Goal: Task Accomplishment & Management: Manage account settings

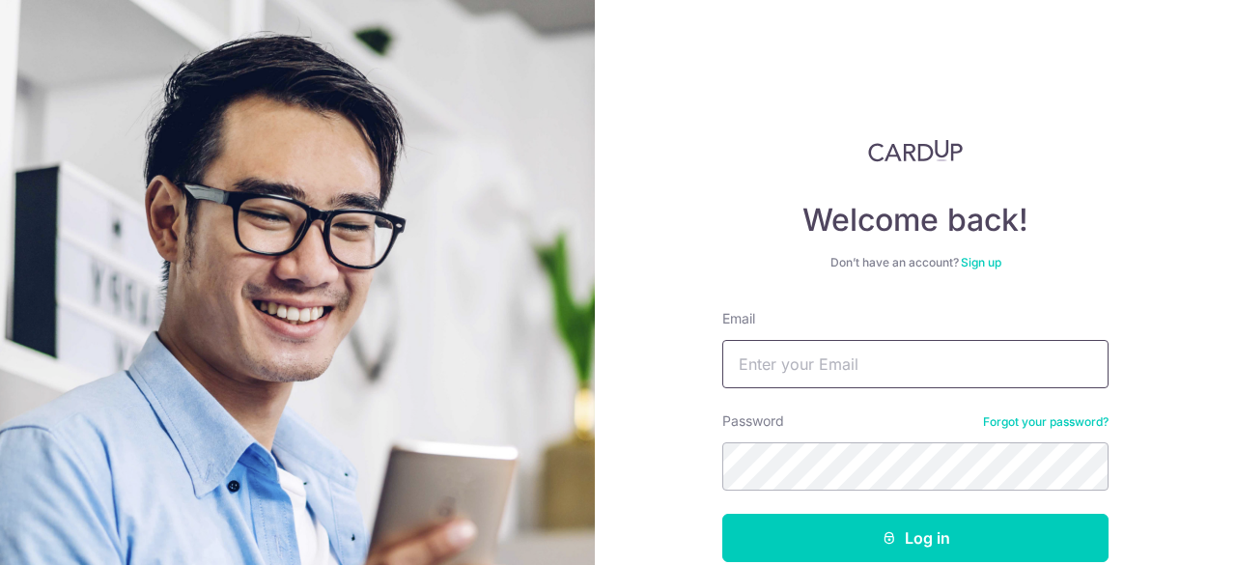
drag, startPoint x: 0, startPoint y: 0, endPoint x: 846, endPoint y: 351, distance: 915.8
click at [846, 351] on input "Email" at bounding box center [915, 364] width 386 height 48
type input "[EMAIL_ADDRESS][DOMAIN_NAME]"
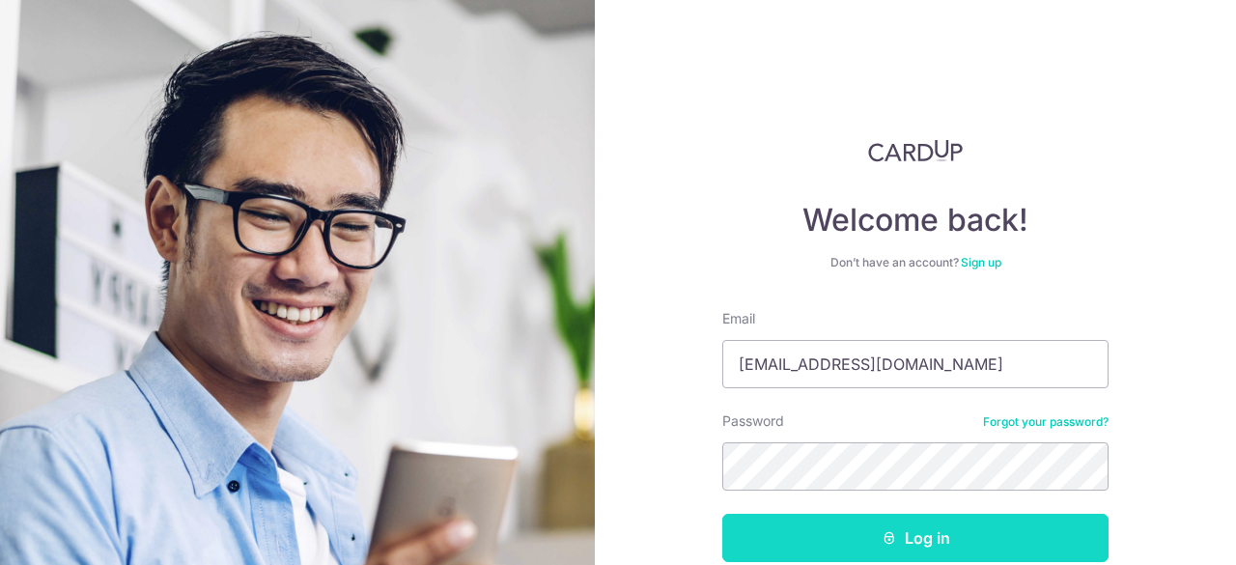
click at [967, 542] on button "Log in" at bounding box center [915, 538] width 386 height 48
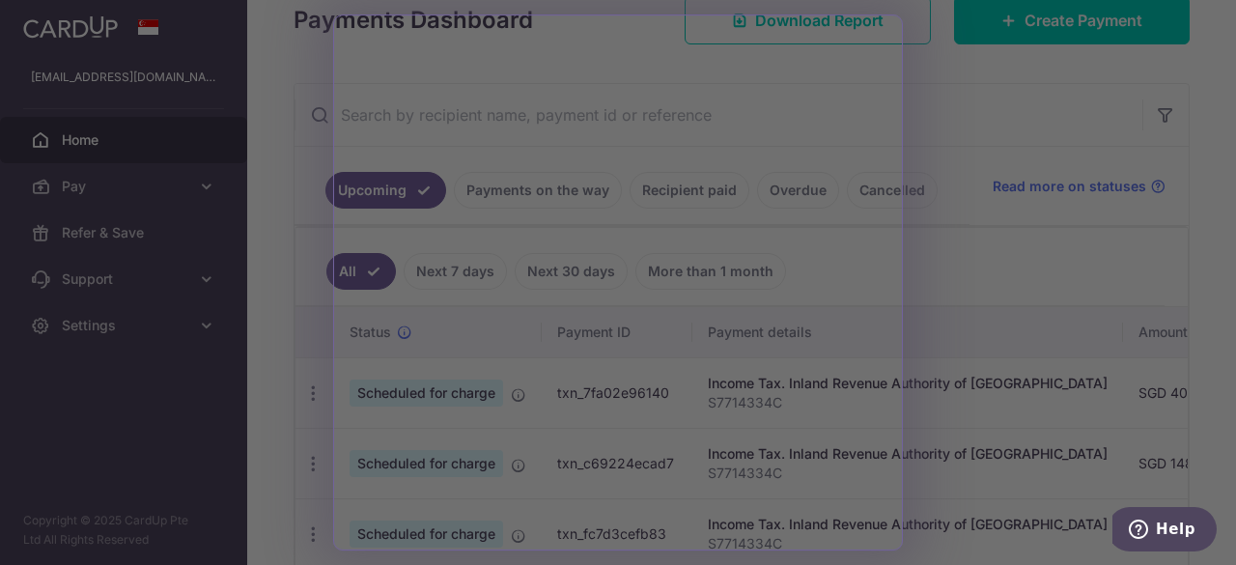
click at [122, 445] on div at bounding box center [624, 285] width 1249 height 571
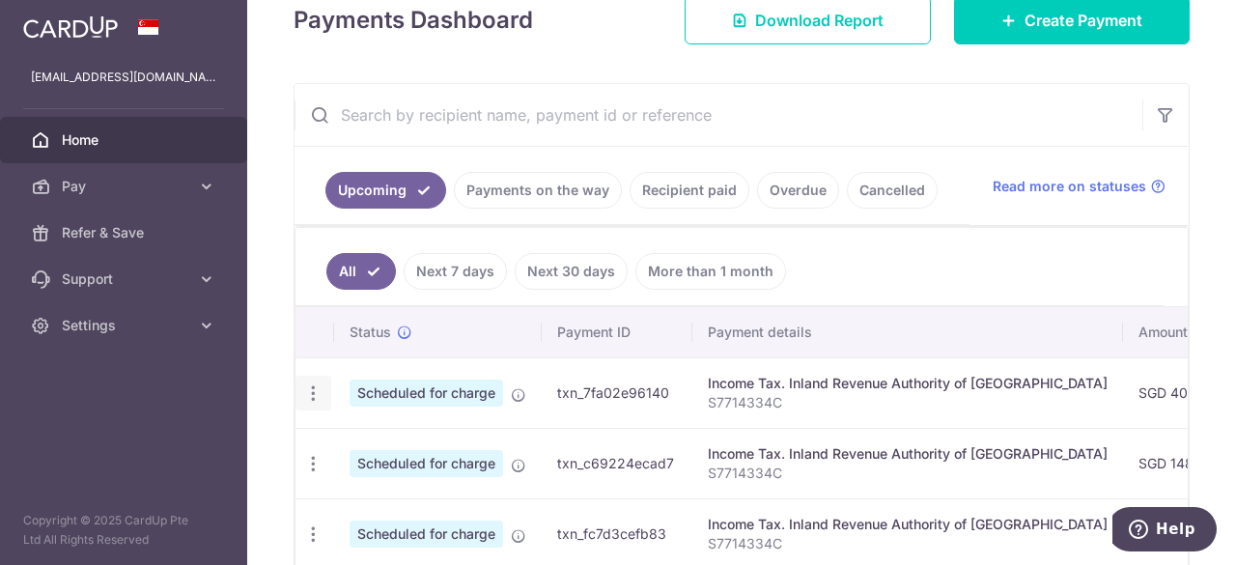
click at [315, 394] on icon "button" at bounding box center [313, 393] width 20 height 20
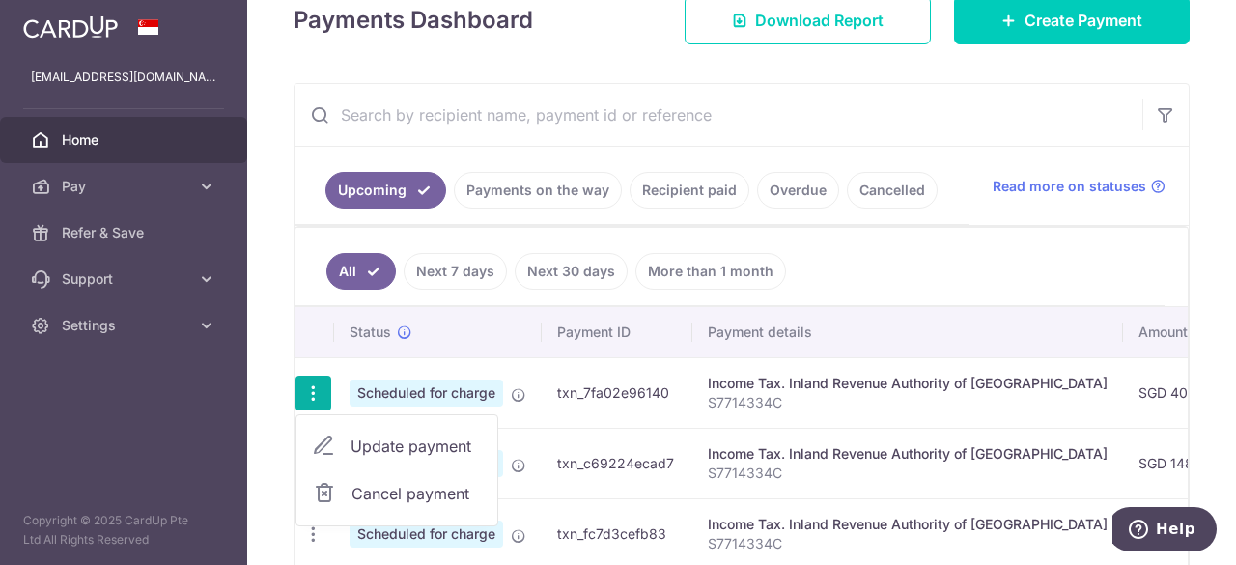
click at [412, 444] on span "Update payment" at bounding box center [416, 446] width 131 height 23
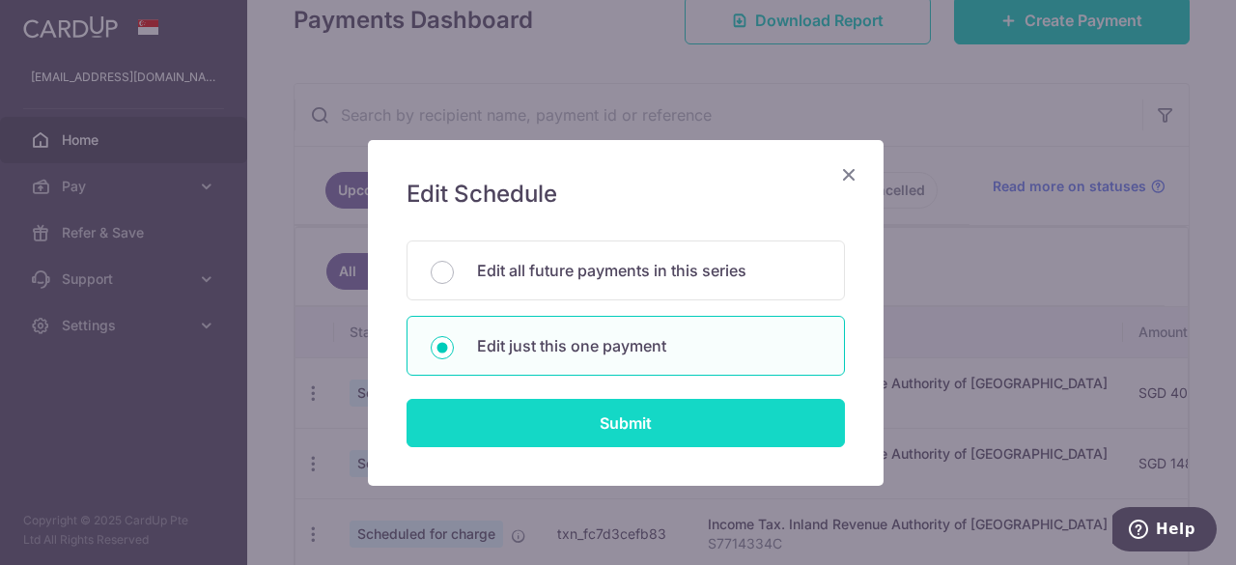
click at [658, 424] on input "Submit" at bounding box center [626, 423] width 438 height 48
radio input "true"
type input "409.50"
type input "[DATE]"
type input "S7714334C"
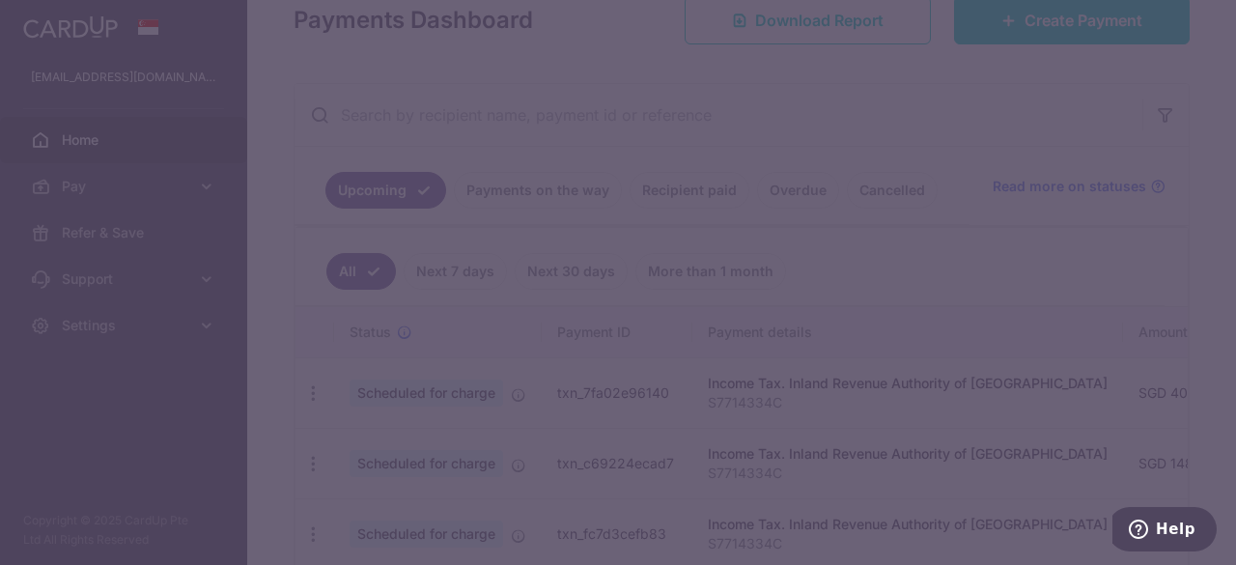
type input "VTAX25R"
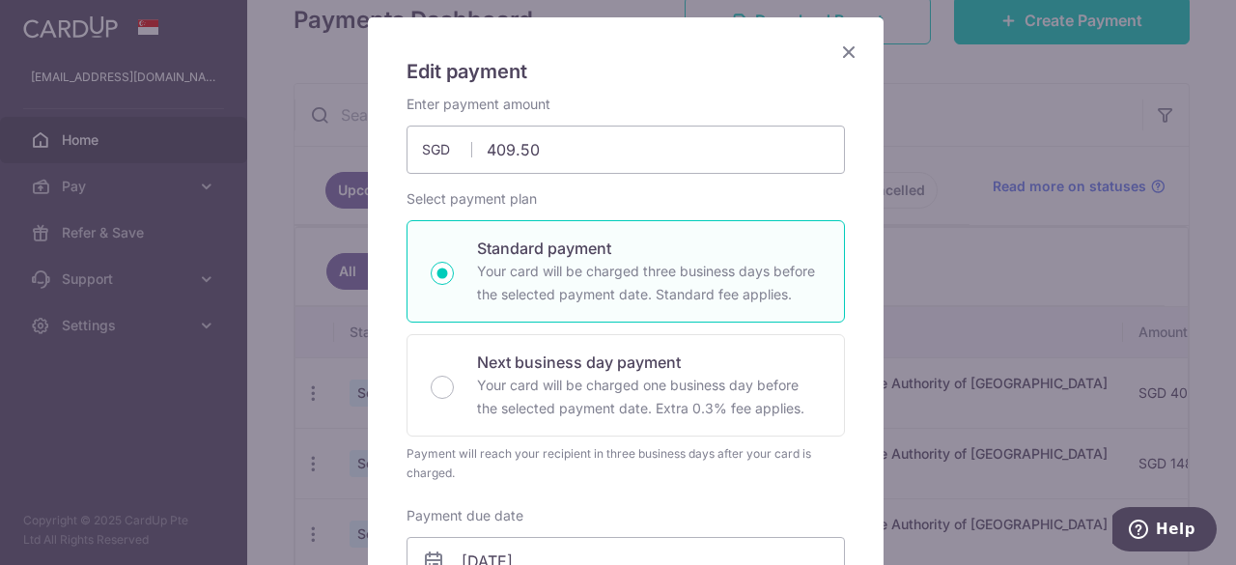
scroll to position [193, 0]
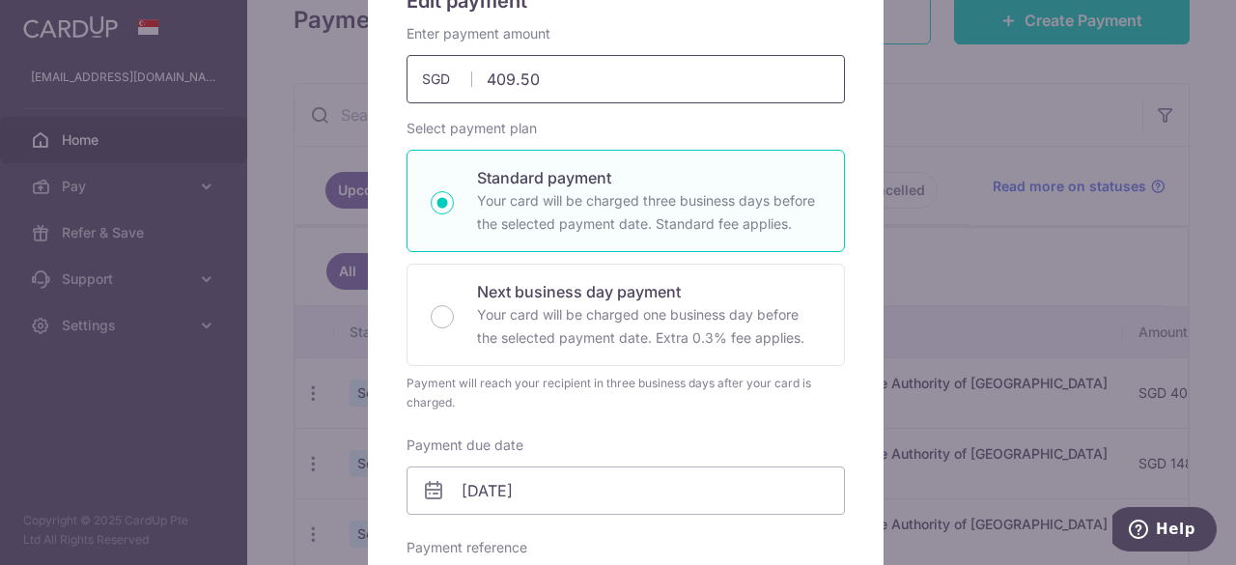
drag, startPoint x: 584, startPoint y: 81, endPoint x: 469, endPoint y: 76, distance: 115.0
click at [469, 76] on input "409.50" at bounding box center [626, 79] width 438 height 48
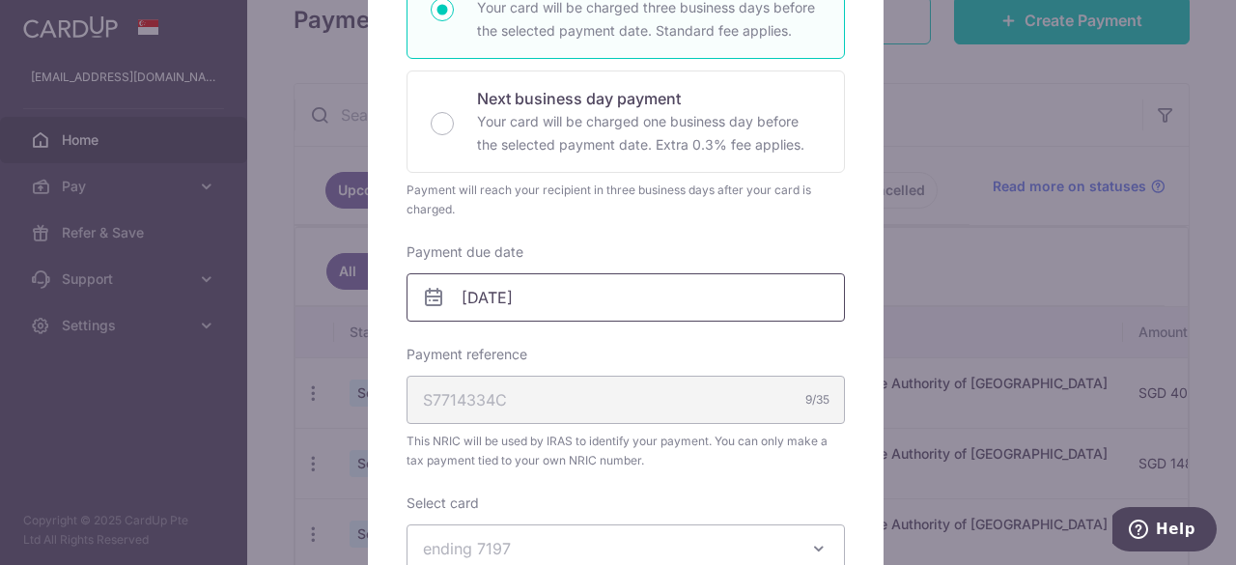
type input "530.00"
click at [560, 296] on body "kevinlowemail@gmail.com Home Pay Payments Recipients Cards Refer & Save Support…" at bounding box center [618, 282] width 1236 height 565
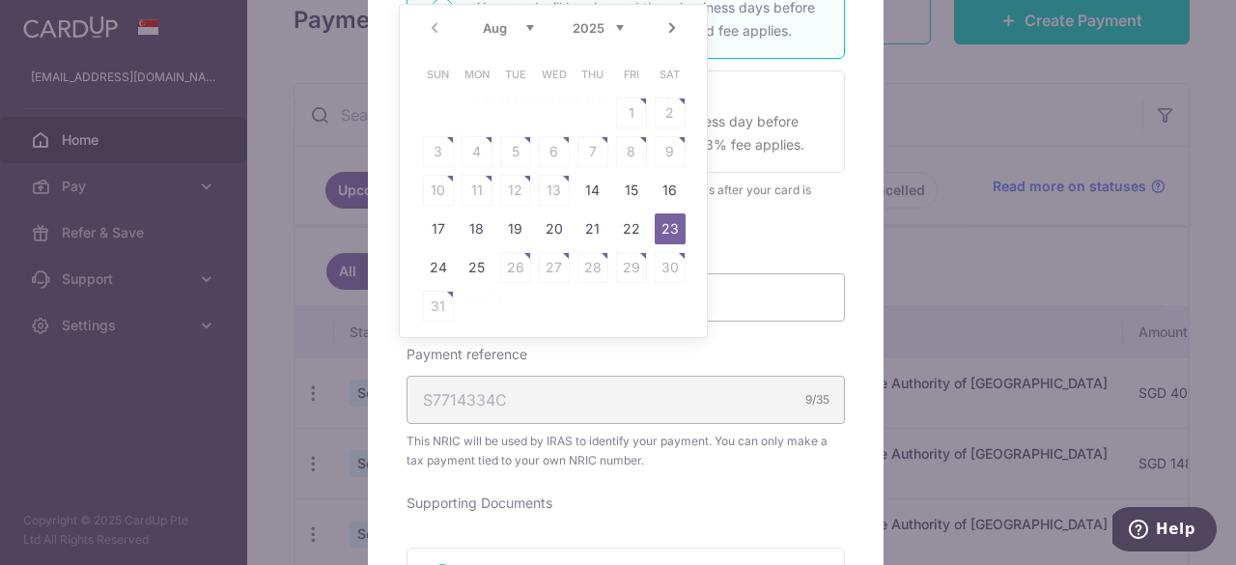
click at [854, 241] on div "Edit payment By clicking apply, you will make changes to all payments to Inland…" at bounding box center [626, 550] width 516 height 1593
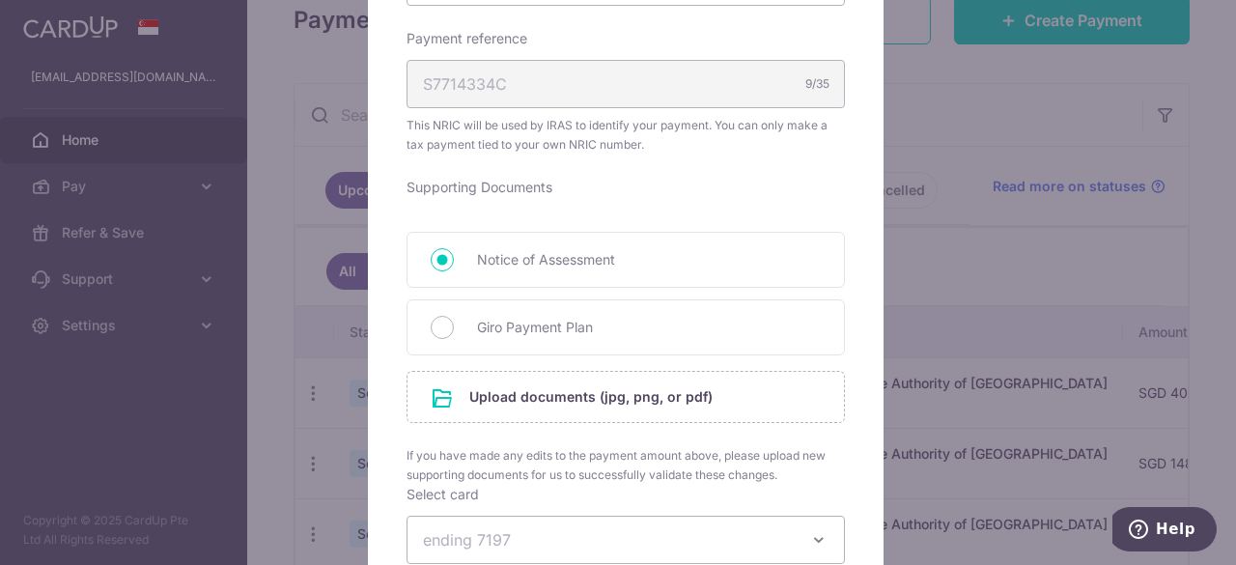
scroll to position [773, 0]
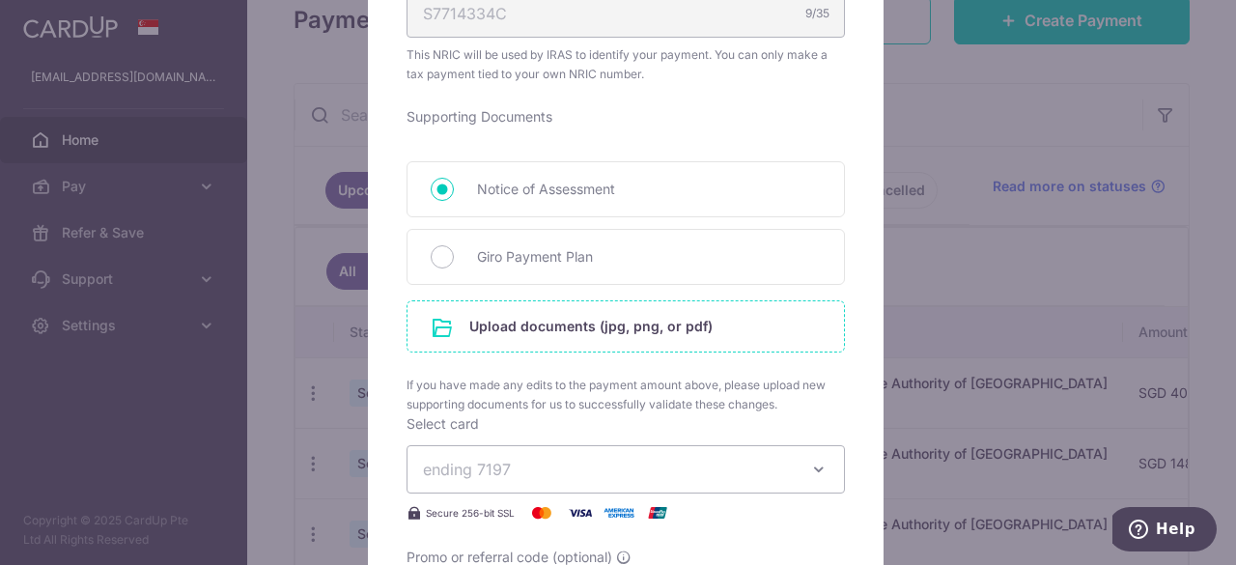
click at [586, 331] on input "file" at bounding box center [626, 326] width 437 height 50
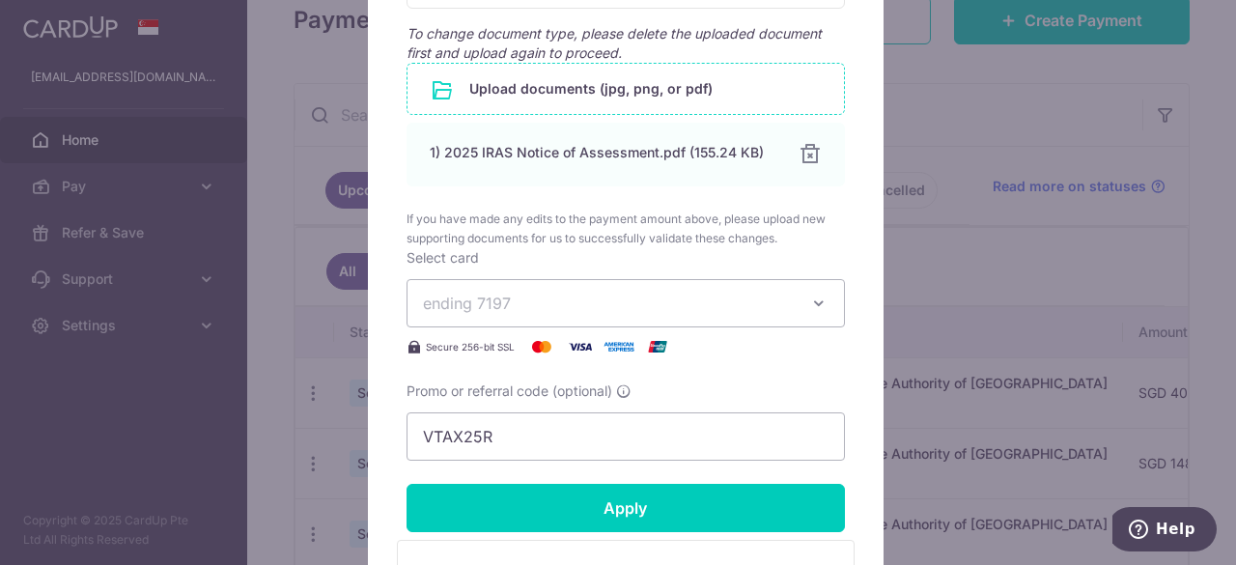
scroll to position [1062, 0]
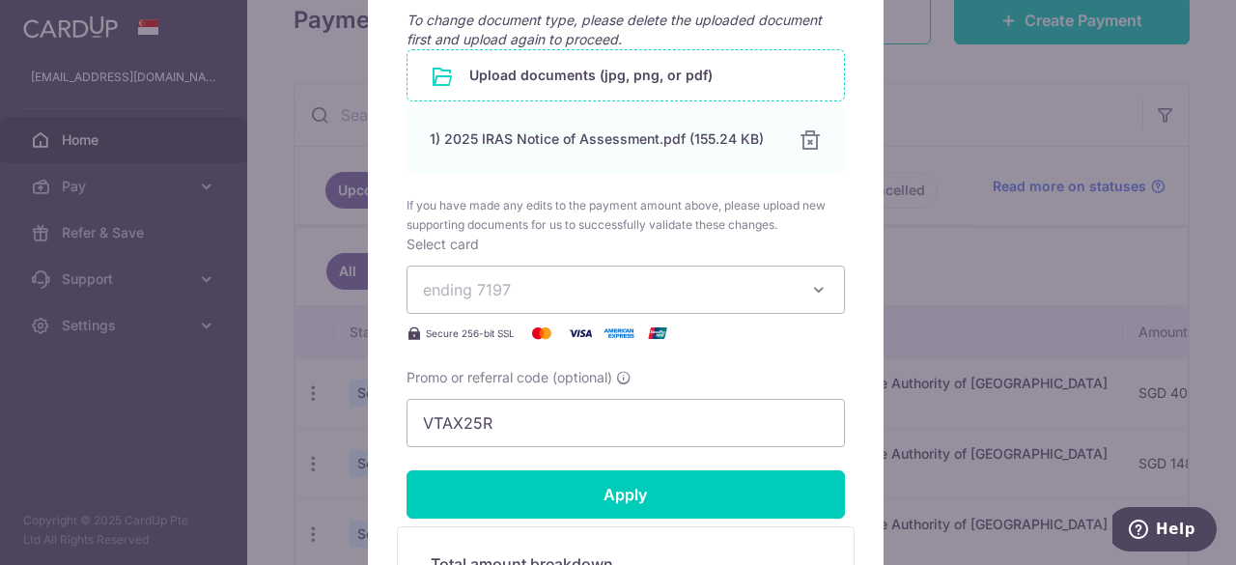
click at [694, 285] on span "ending 7197" at bounding box center [608, 289] width 371 height 23
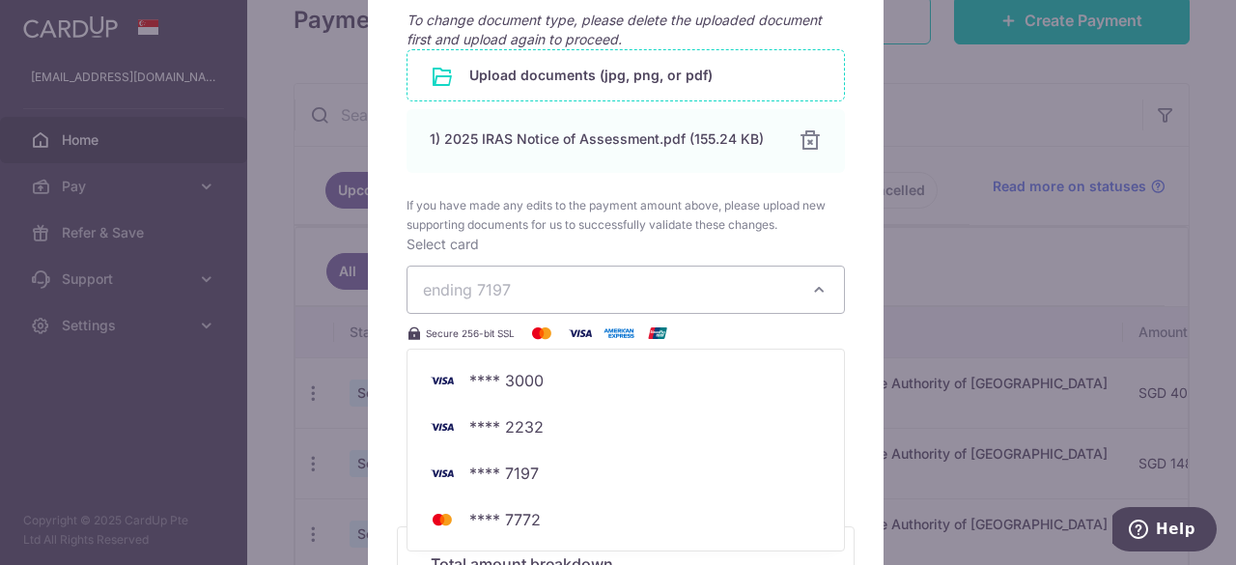
scroll to position [1159, 0]
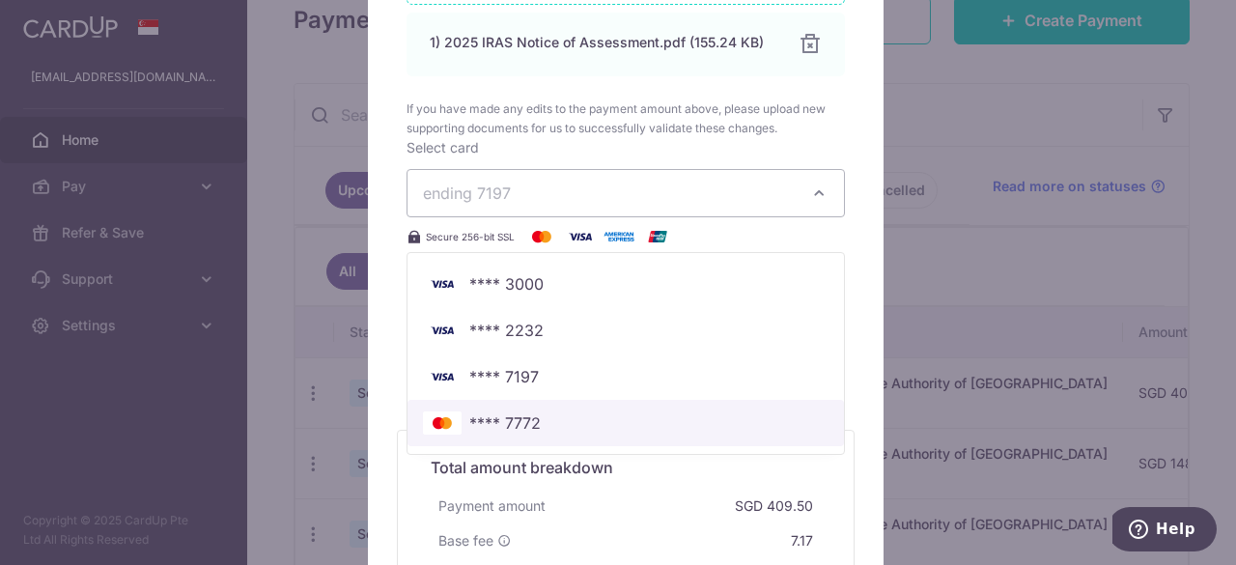
click at [708, 400] on link "**** 7772" at bounding box center [626, 423] width 437 height 46
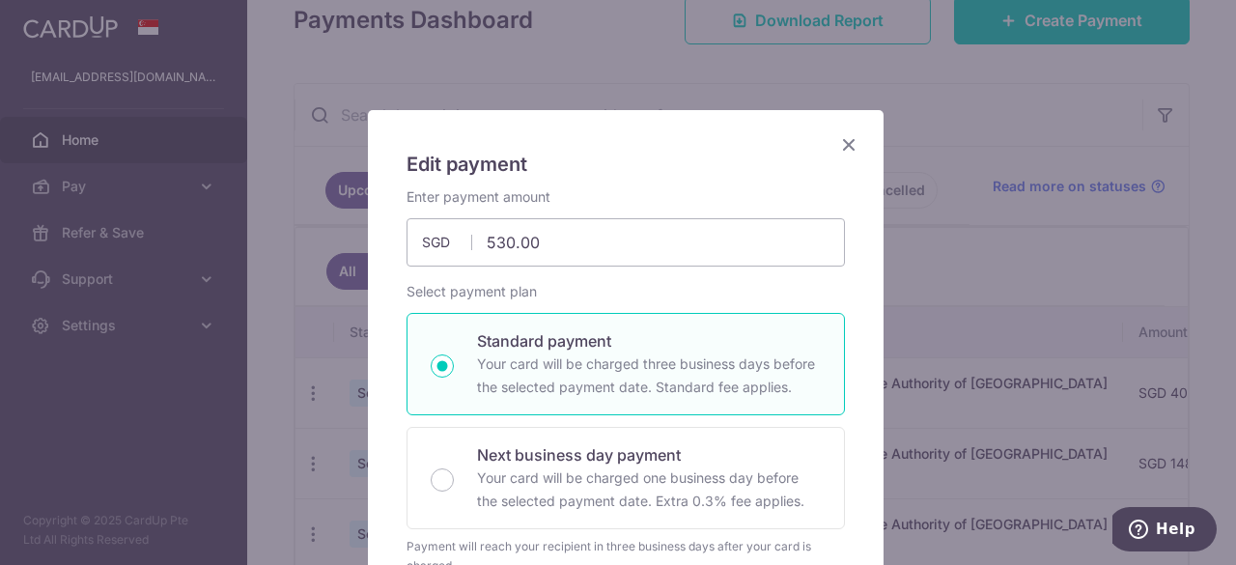
scroll to position [0, 0]
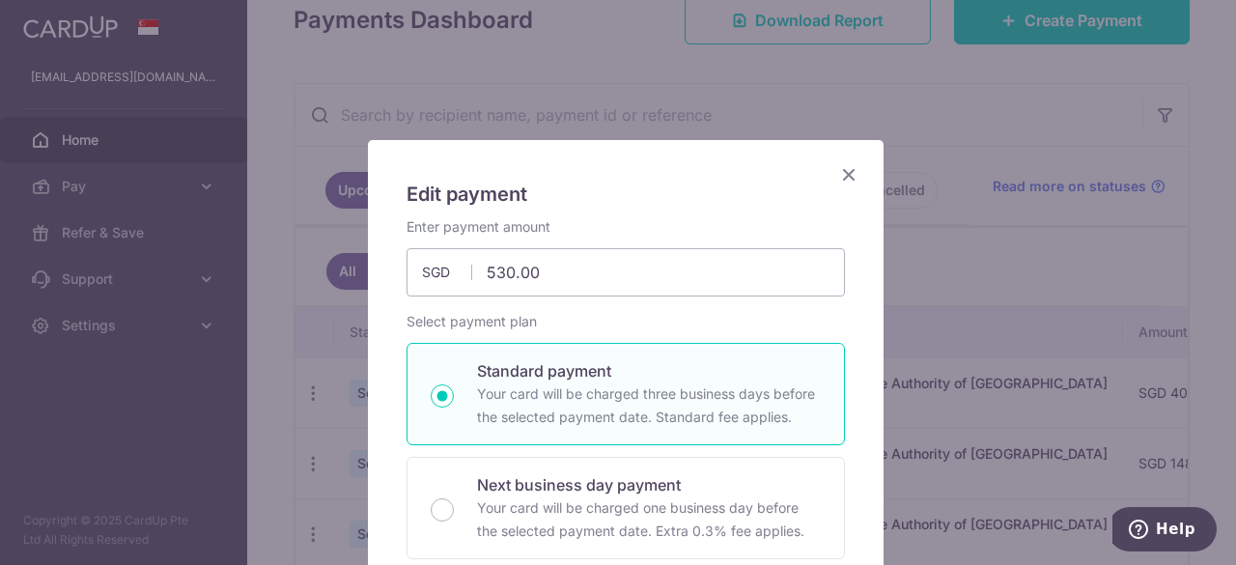
click at [841, 177] on icon "Close" at bounding box center [848, 174] width 23 height 24
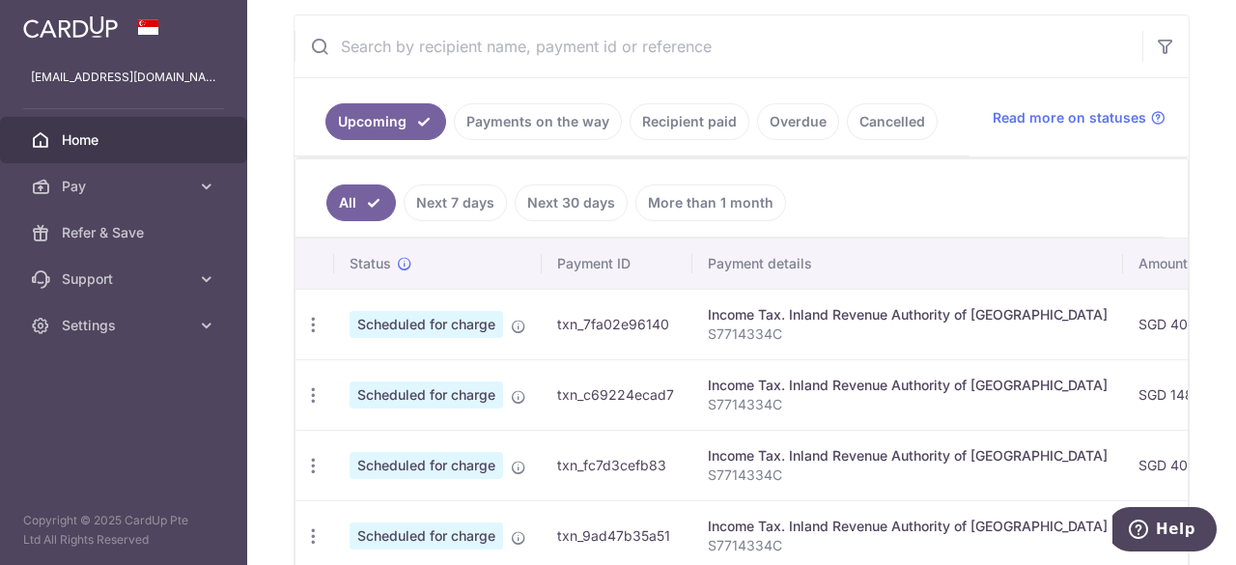
scroll to position [386, 0]
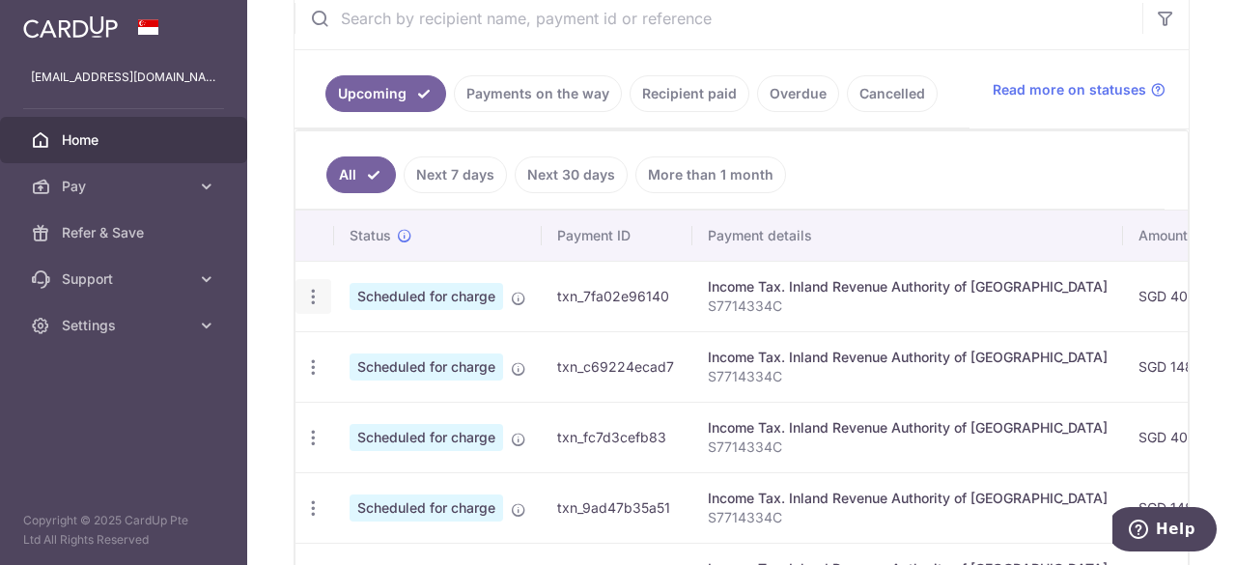
click at [315, 298] on icon "button" at bounding box center [313, 297] width 20 height 20
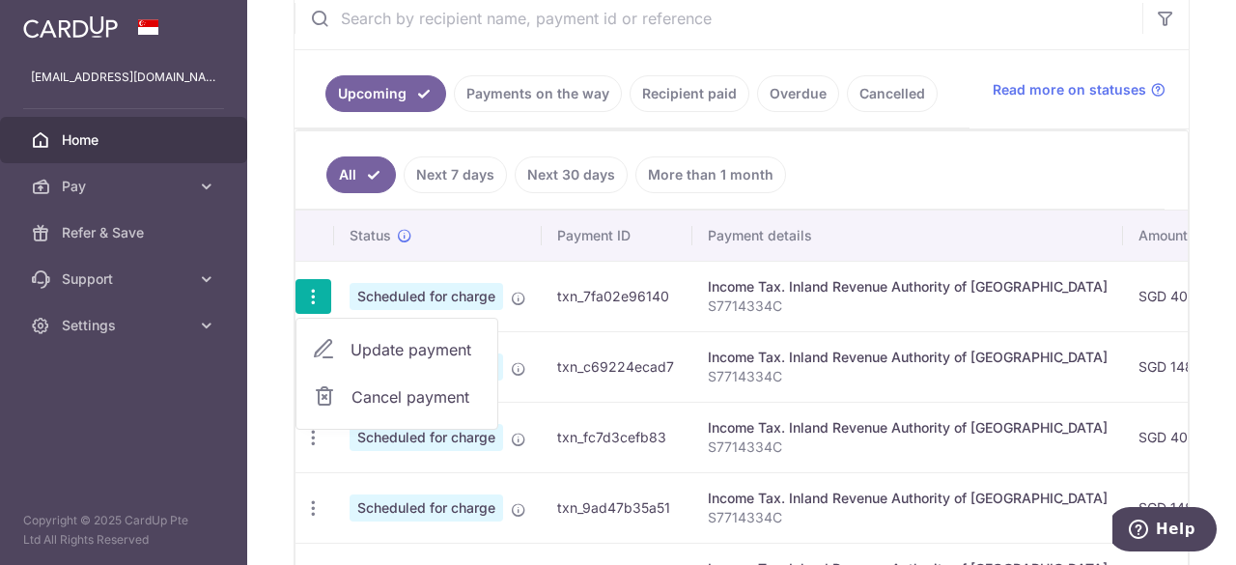
click at [416, 348] on span "Update payment" at bounding box center [416, 349] width 131 height 23
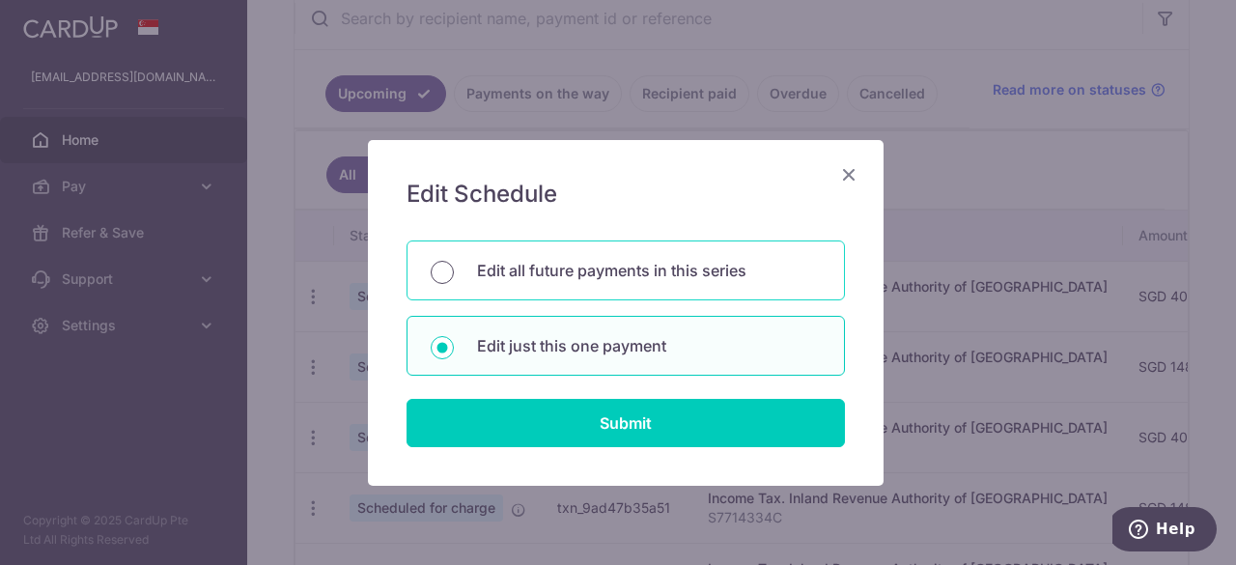
click at [434, 274] on input "Edit all future payments in this series" at bounding box center [442, 272] width 23 height 23
radio input "true"
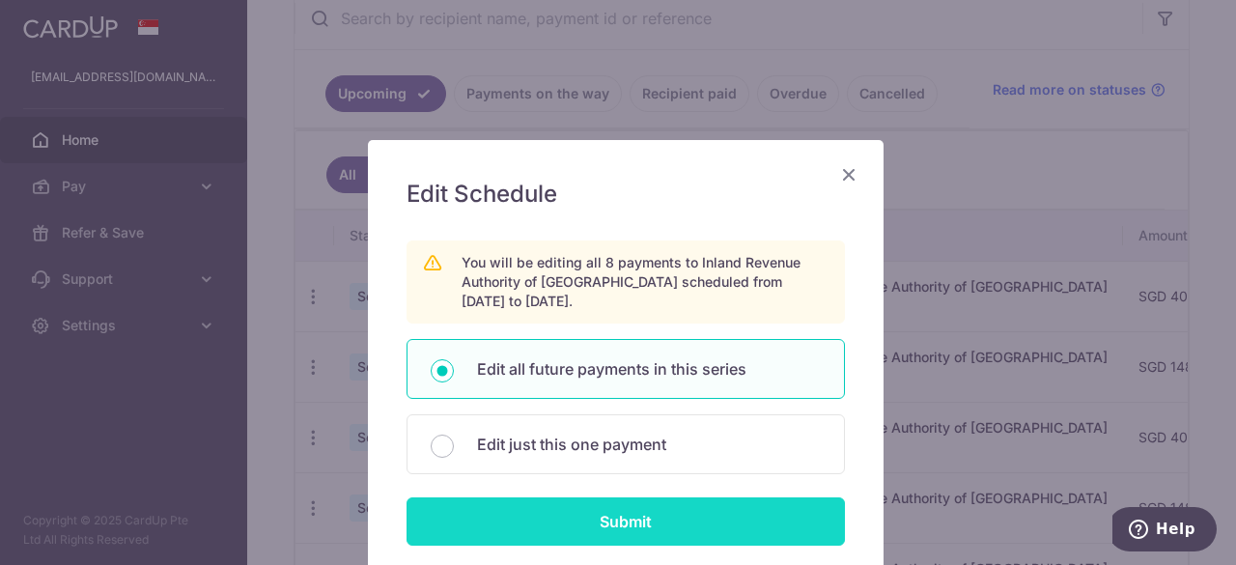
click at [649, 514] on input "Submit" at bounding box center [626, 521] width 438 height 48
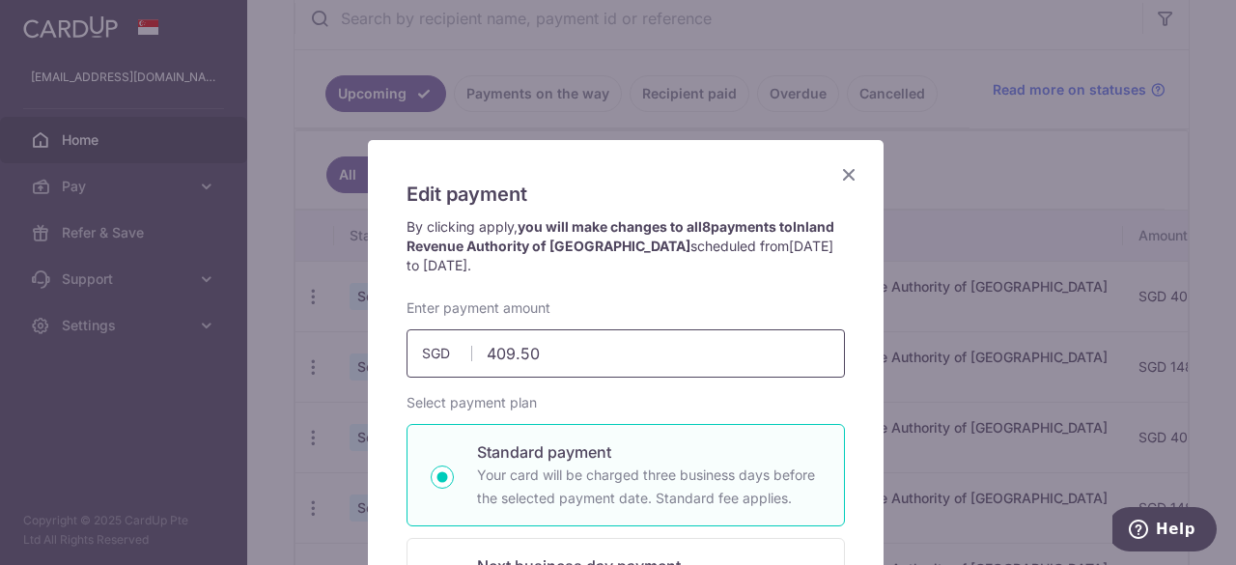
drag, startPoint x: 570, startPoint y: 354, endPoint x: 473, endPoint y: 349, distance: 96.8
click at [473, 349] on input "409.50" at bounding box center [626, 353] width 438 height 48
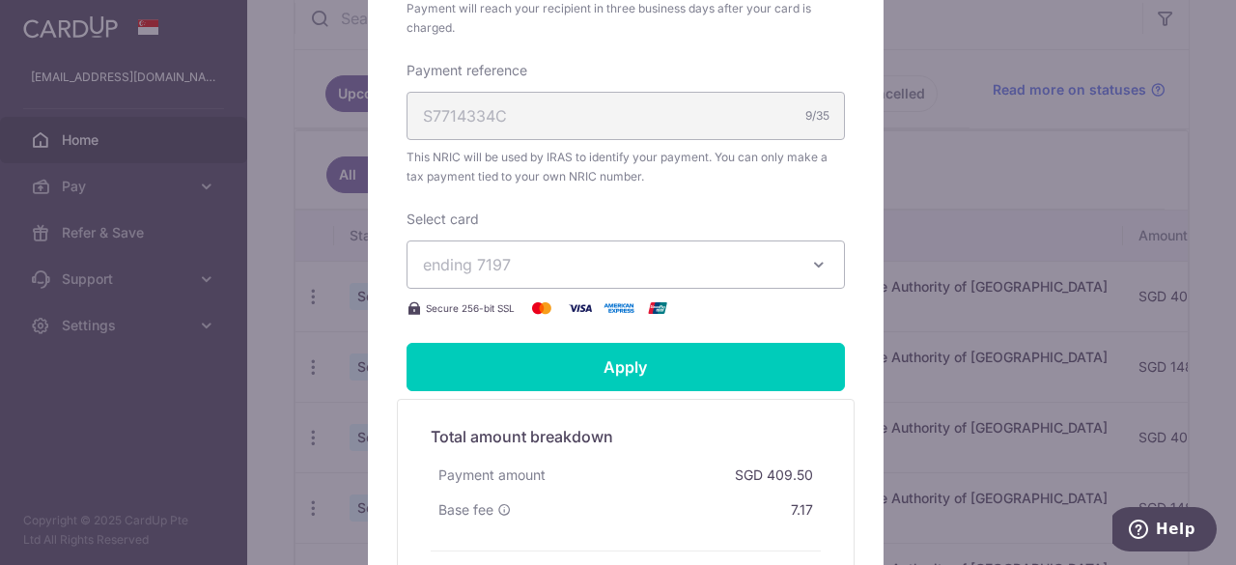
scroll to position [579, 0]
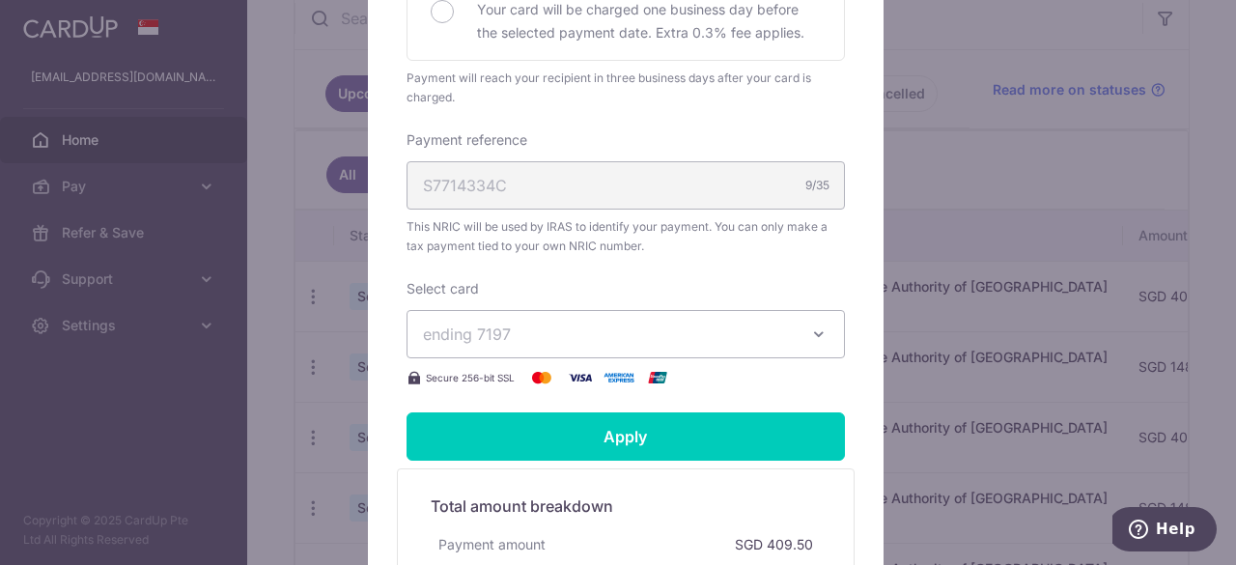
type input "530.00"
click at [776, 327] on div "Enter payment amount 530.00 530.00 SGD To change the payment amount, please can…" at bounding box center [626, 54] width 438 height 670
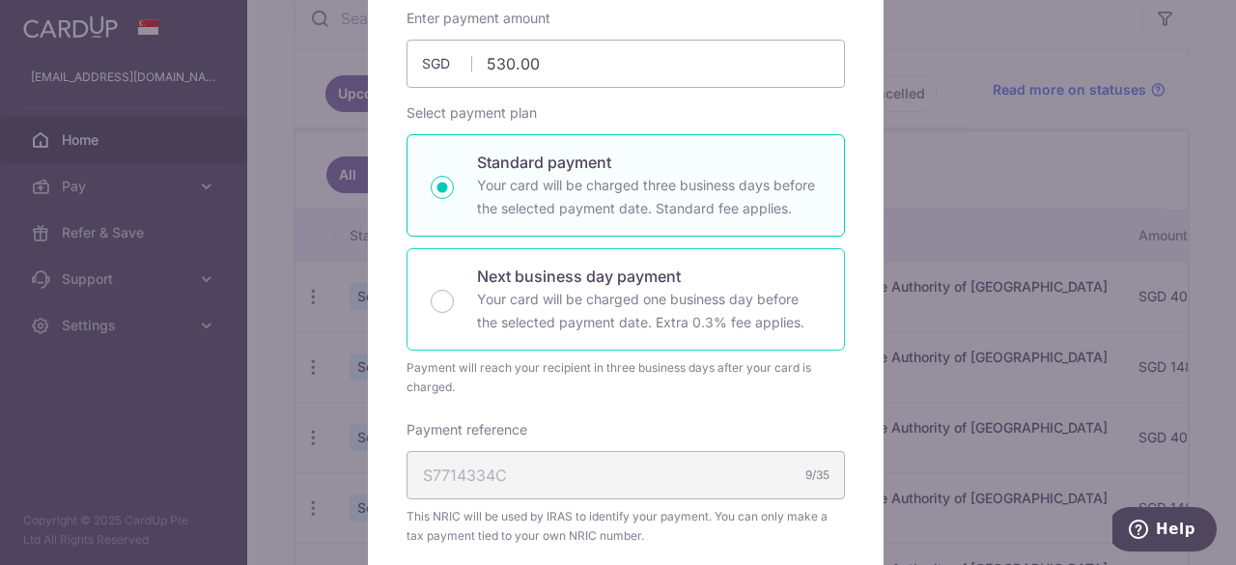
scroll to position [676, 0]
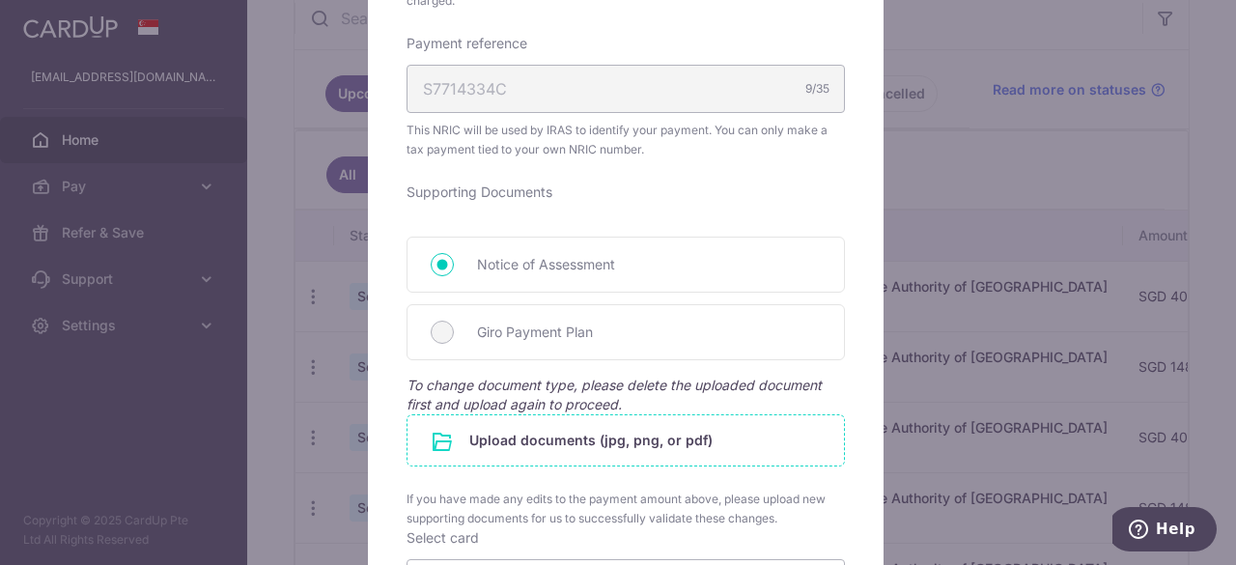
click at [610, 437] on input "file" at bounding box center [626, 440] width 437 height 50
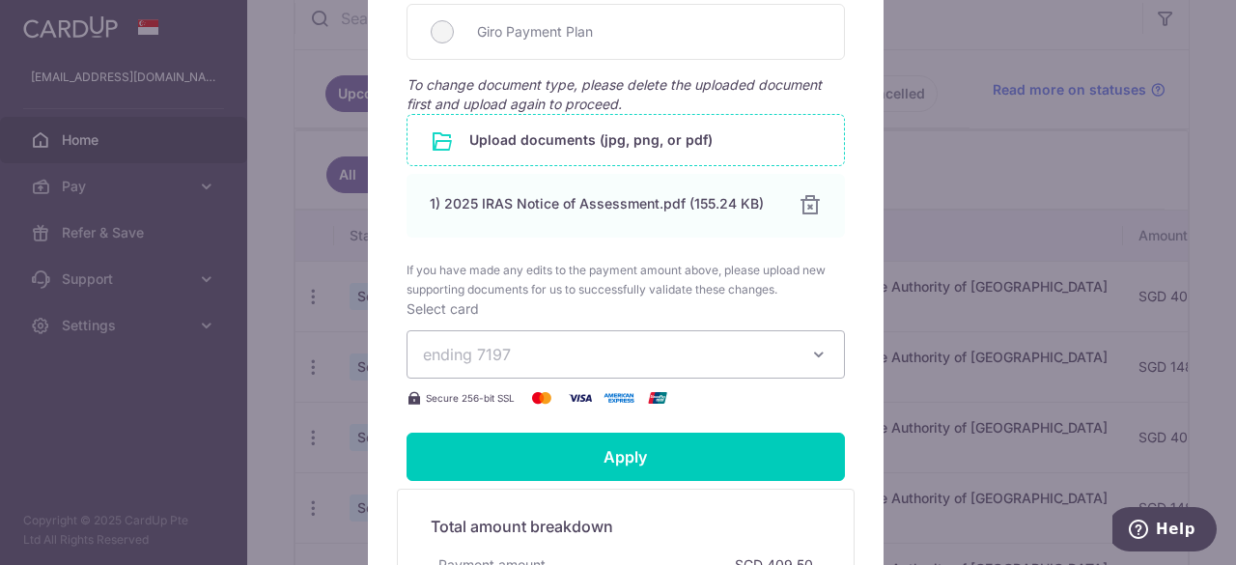
scroll to position [1062, 0]
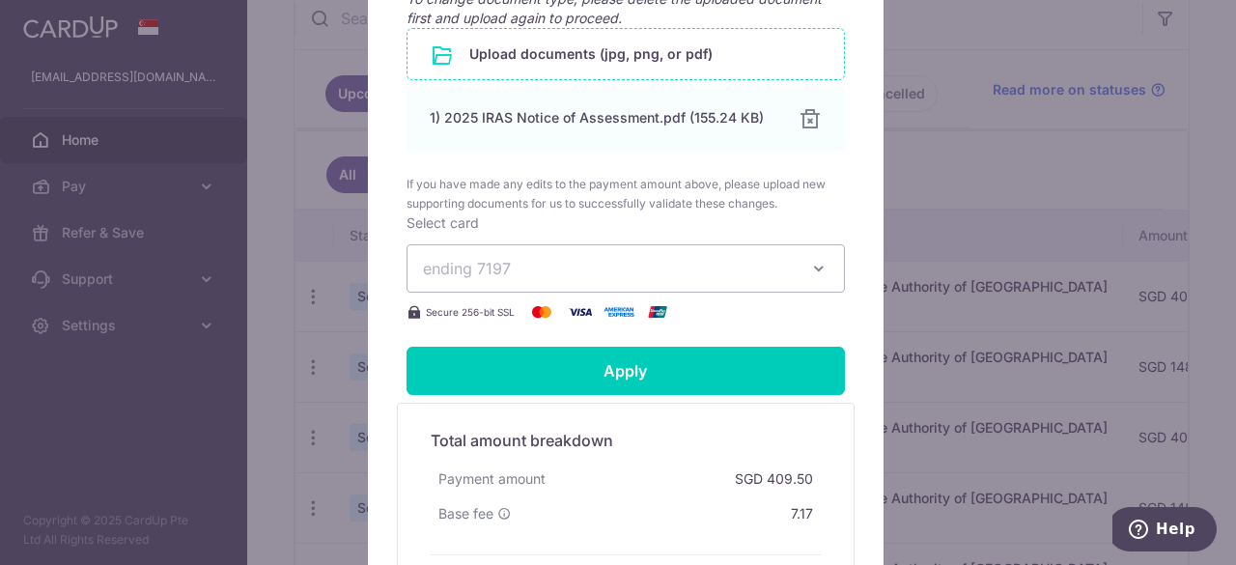
click at [770, 281] on button "ending 7197" at bounding box center [626, 268] width 438 height 48
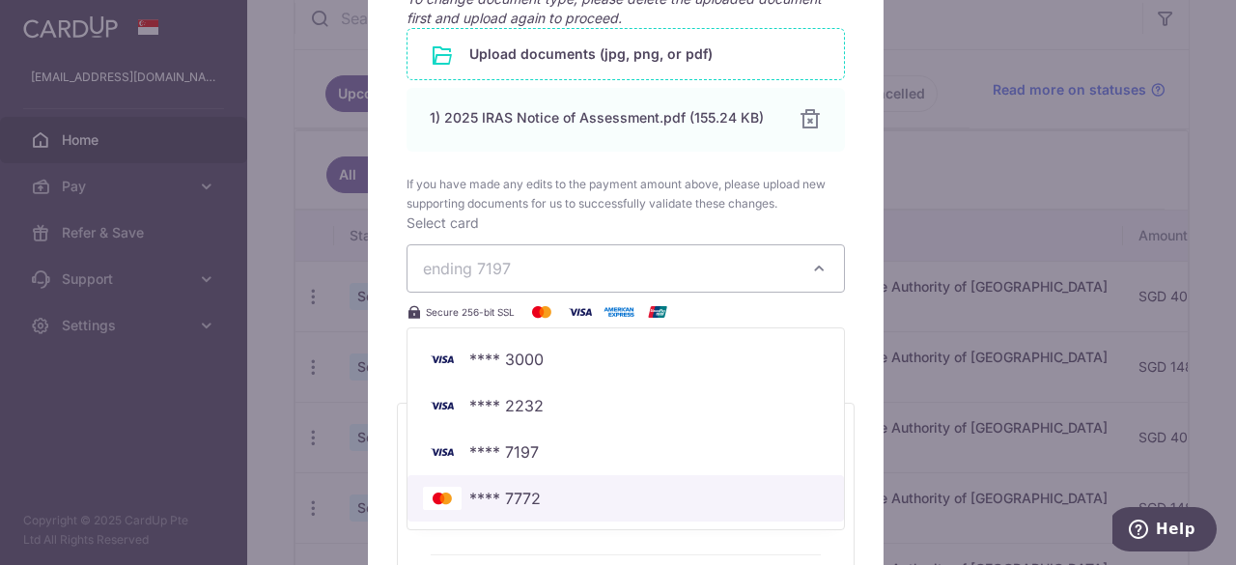
click at [658, 493] on span "**** 7772" at bounding box center [626, 498] width 406 height 23
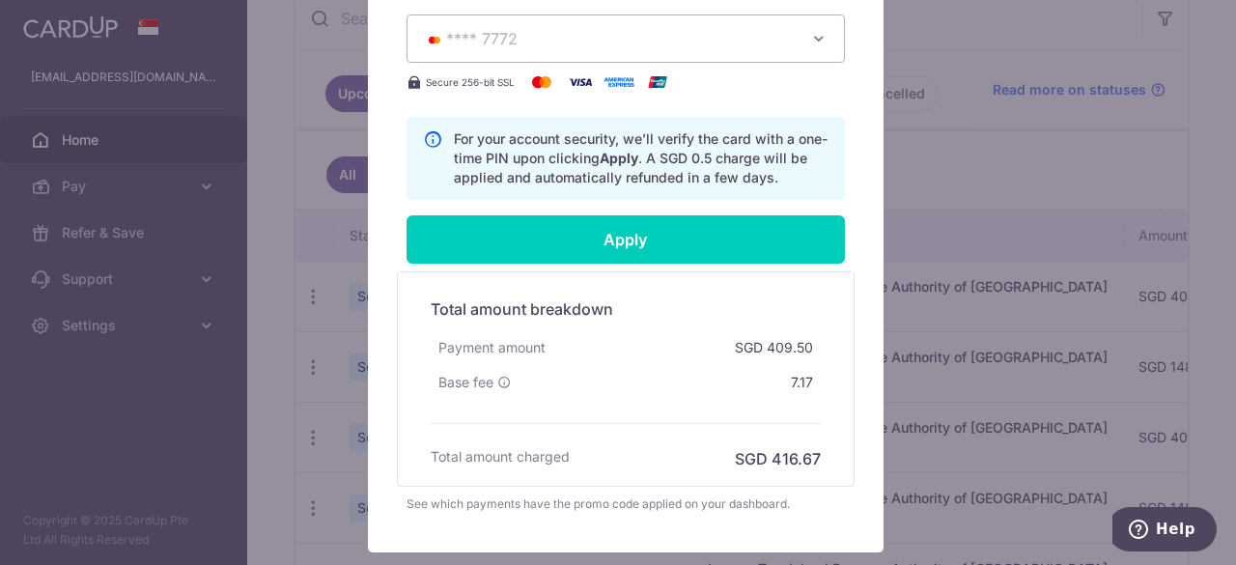
scroll to position [1412, 0]
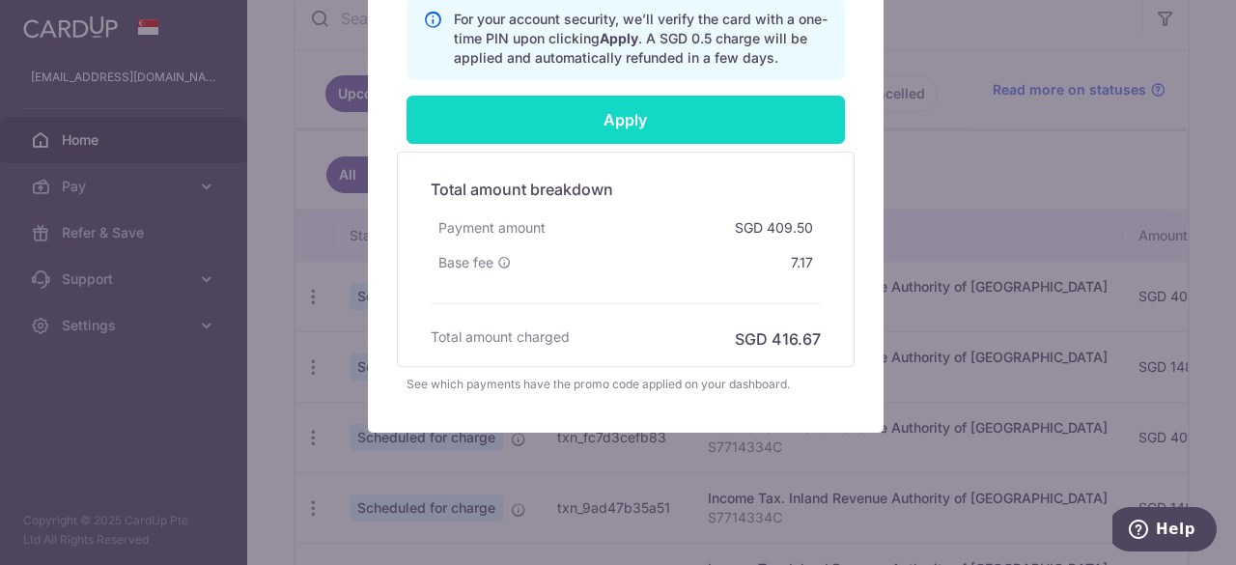
click at [639, 121] on input "Apply" at bounding box center [626, 120] width 438 height 48
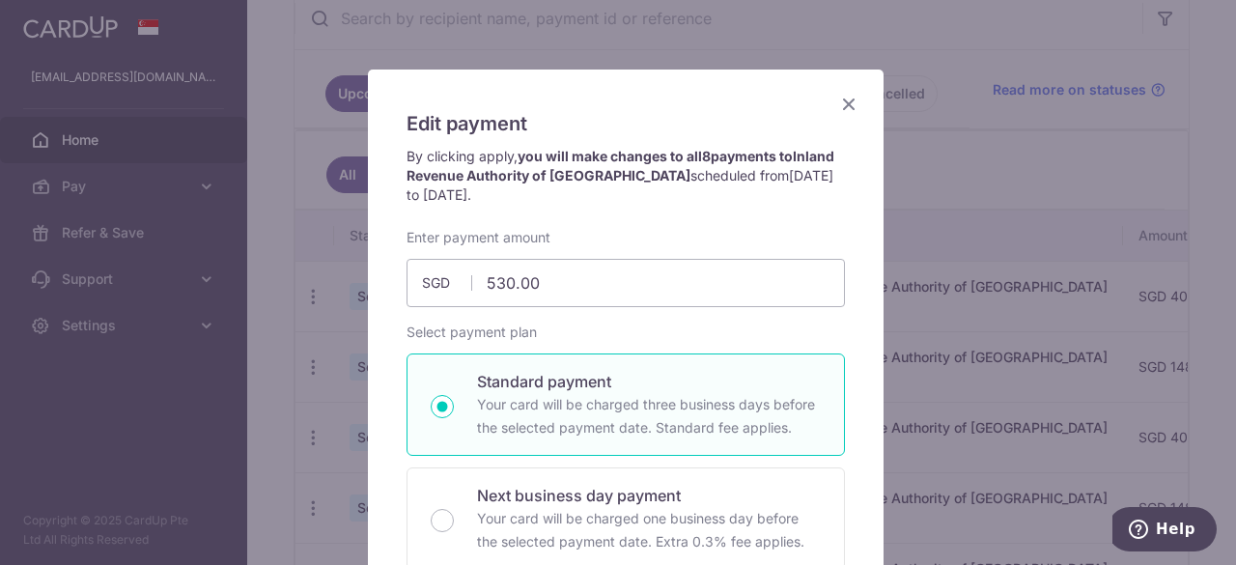
scroll to position [0, 0]
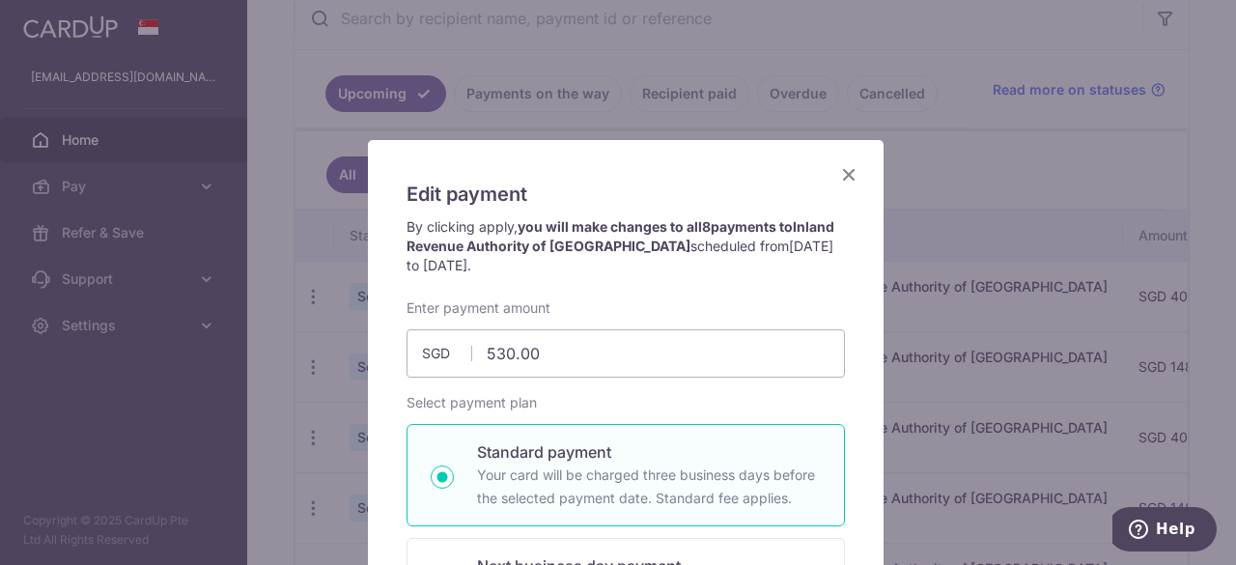
click at [839, 173] on icon "Close" at bounding box center [848, 174] width 23 height 24
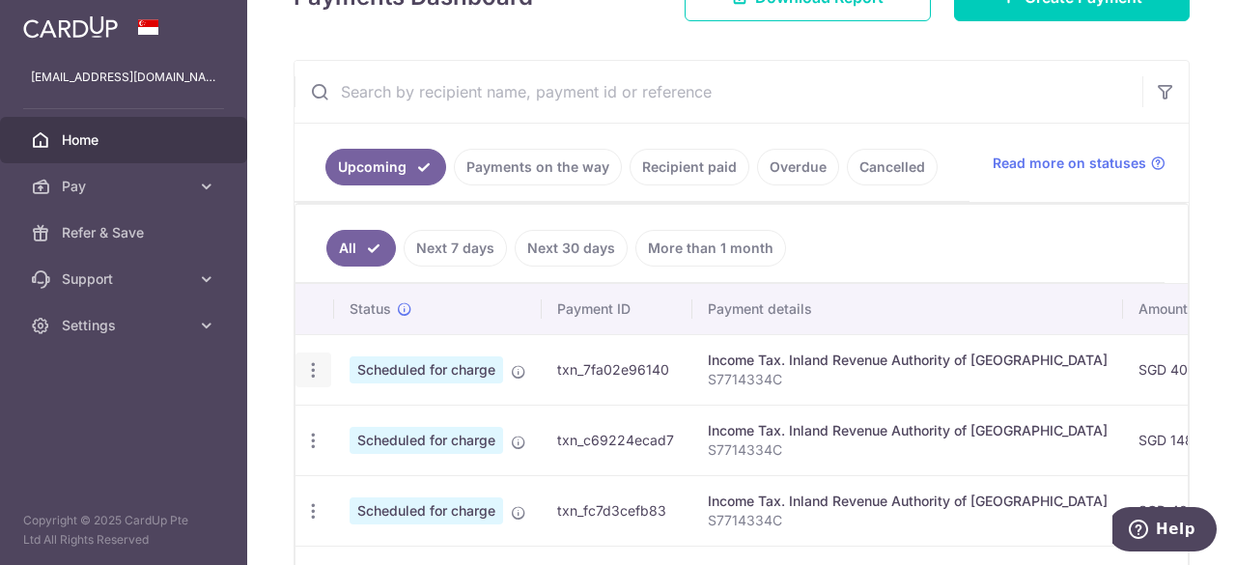
click at [319, 367] on icon "button" at bounding box center [313, 370] width 20 height 20
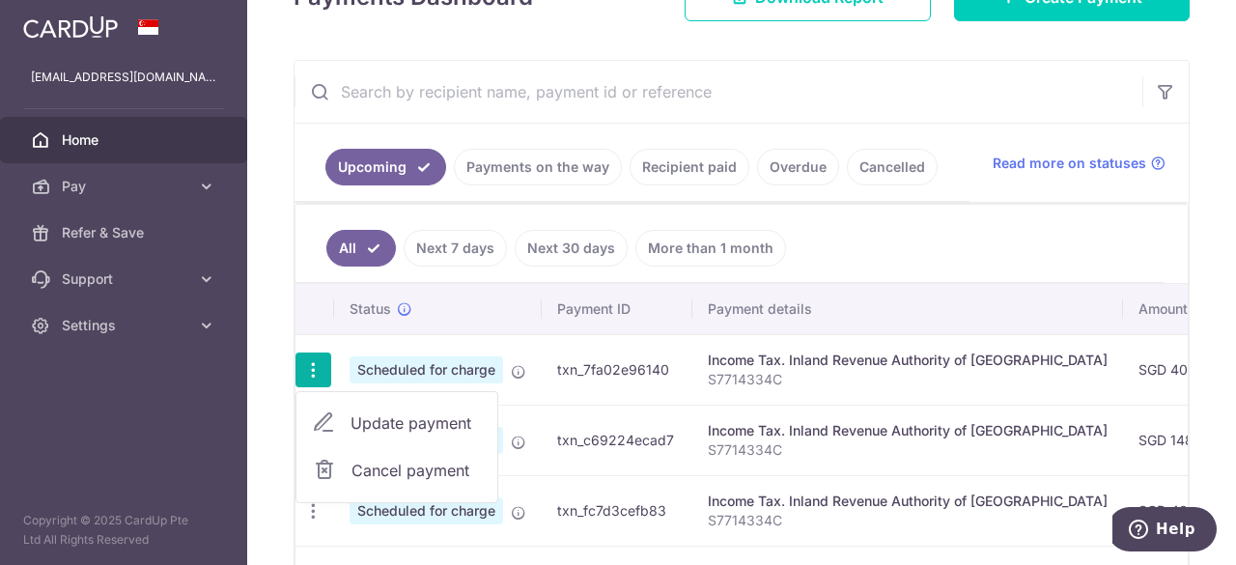
click at [378, 423] on span "Update payment" at bounding box center [416, 422] width 131 height 23
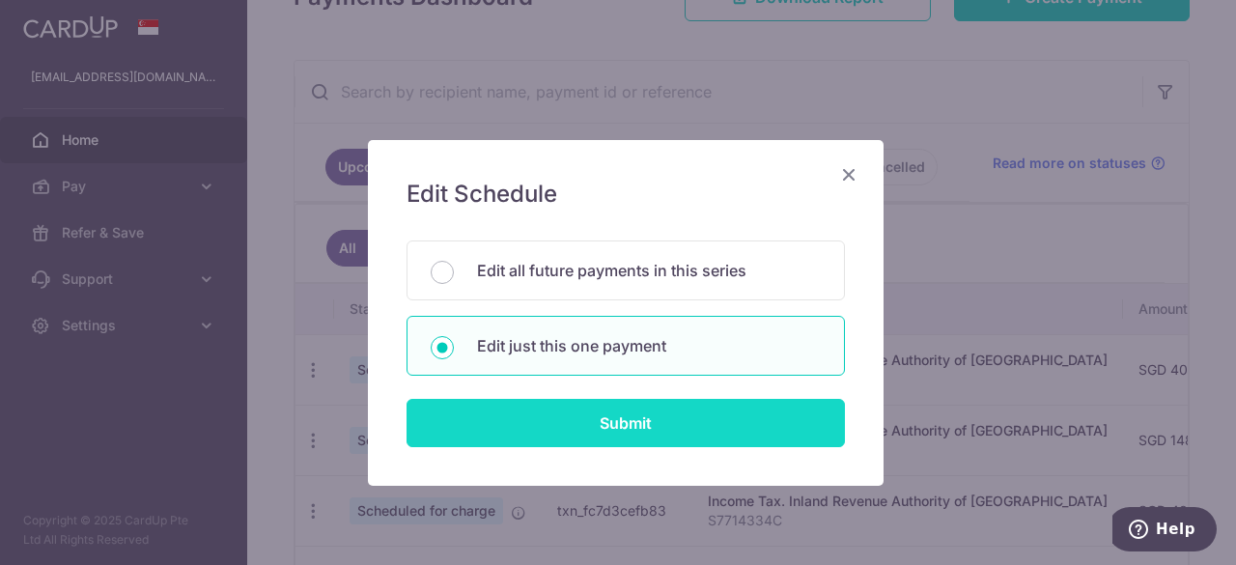
click at [551, 414] on input "Submit" at bounding box center [626, 423] width 438 height 48
radio input "true"
type input "409.50"
type input "[DATE]"
type input "S7714334C"
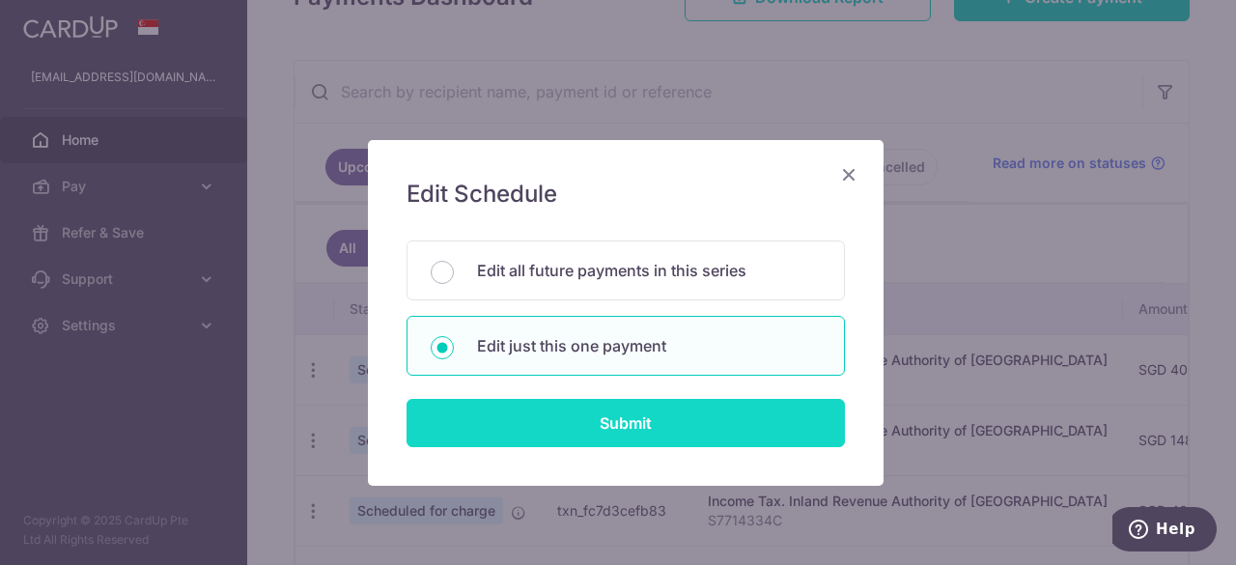
type input "VTAX25R"
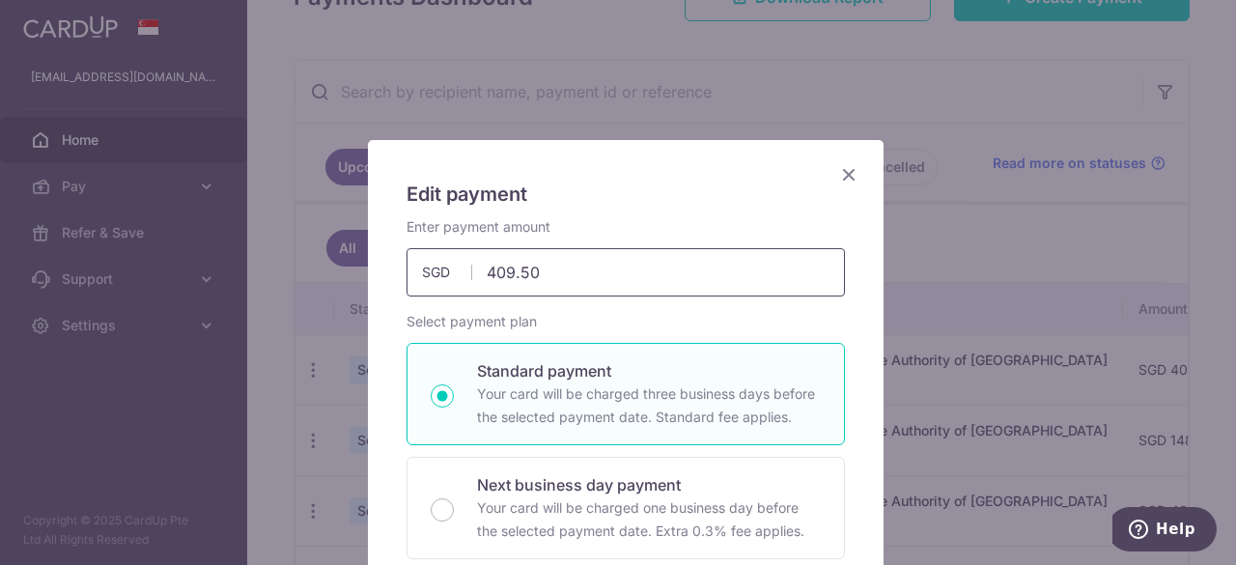
drag, startPoint x: 499, startPoint y: 266, endPoint x: 443, endPoint y: 266, distance: 56.0
click at [443, 266] on div "409.50 409.50 SGD" at bounding box center [626, 272] width 438 height 48
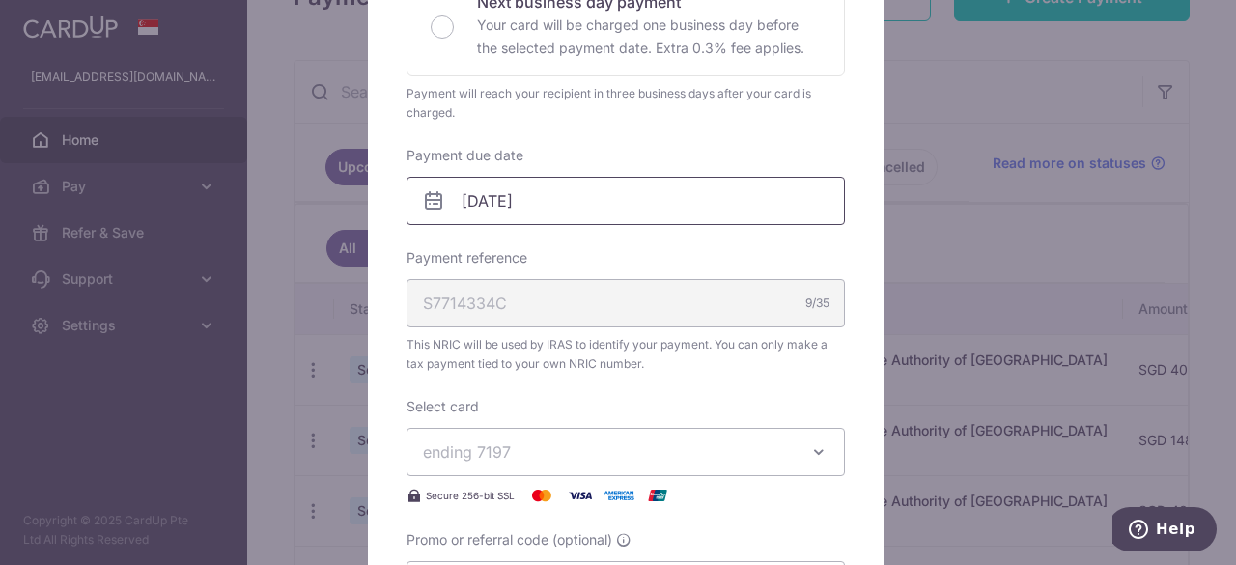
scroll to position [676, 0]
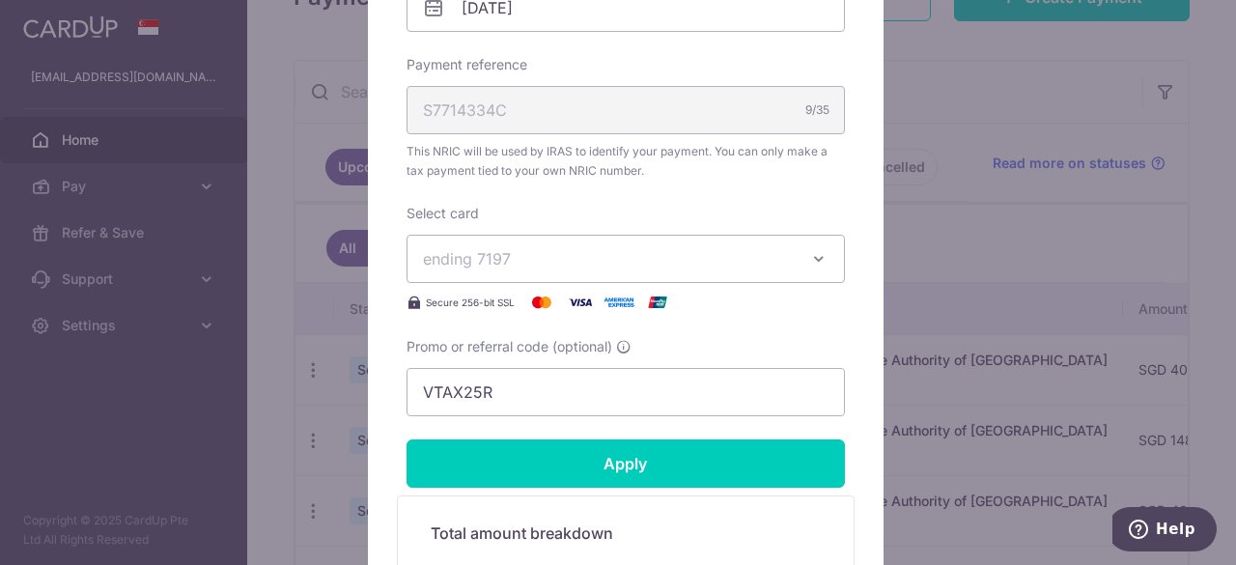
type input "530.00"
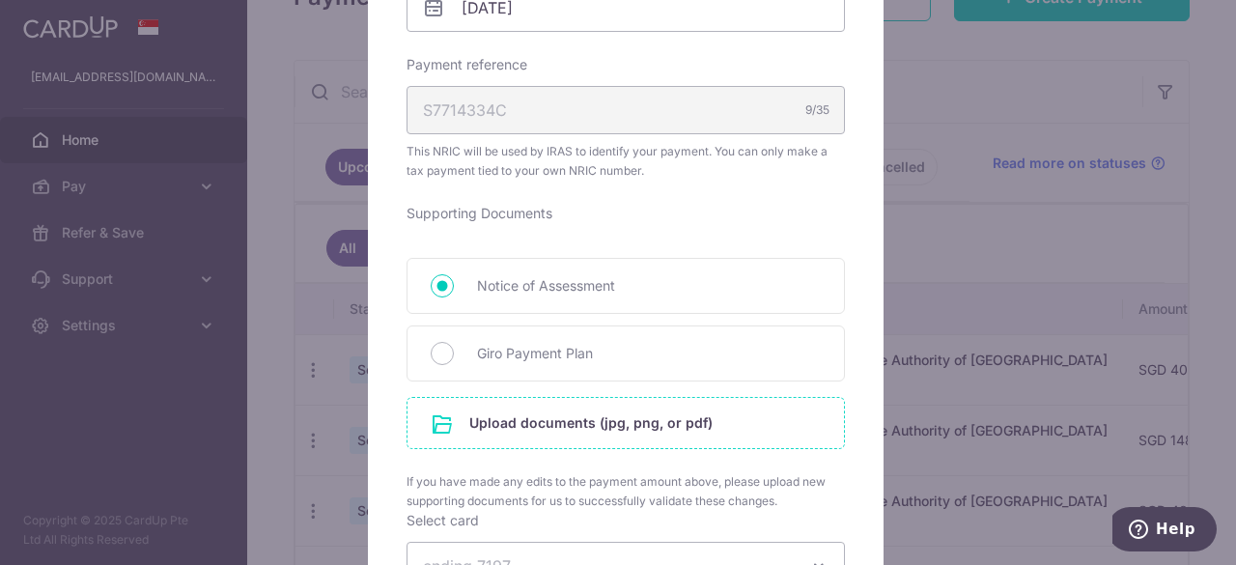
click at [548, 414] on input "file" at bounding box center [626, 423] width 437 height 50
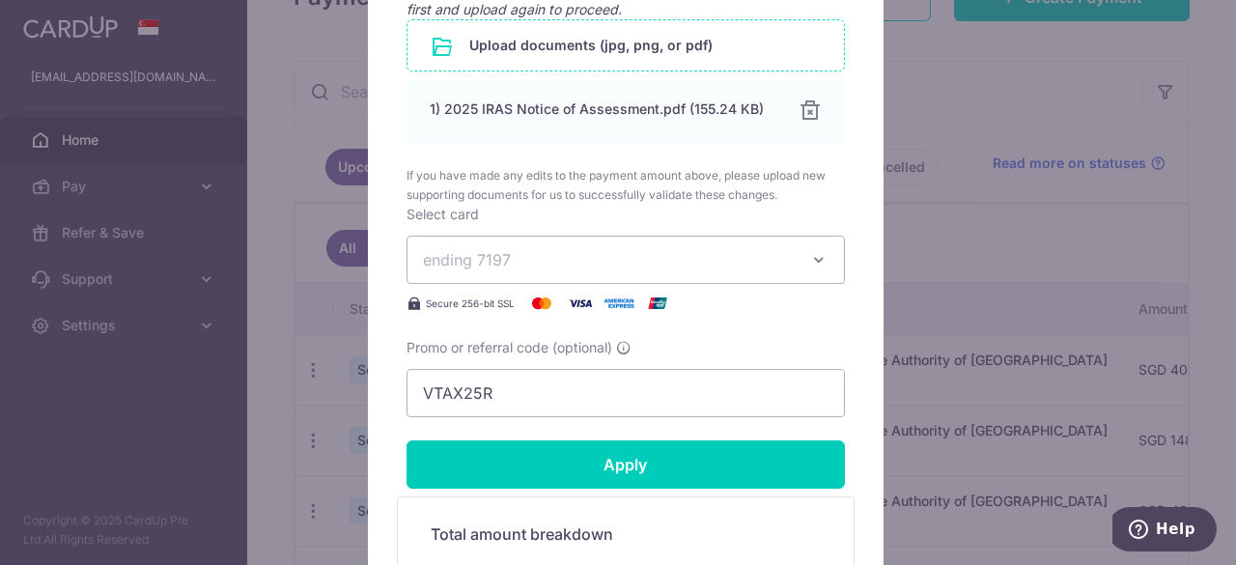
scroll to position [1159, 0]
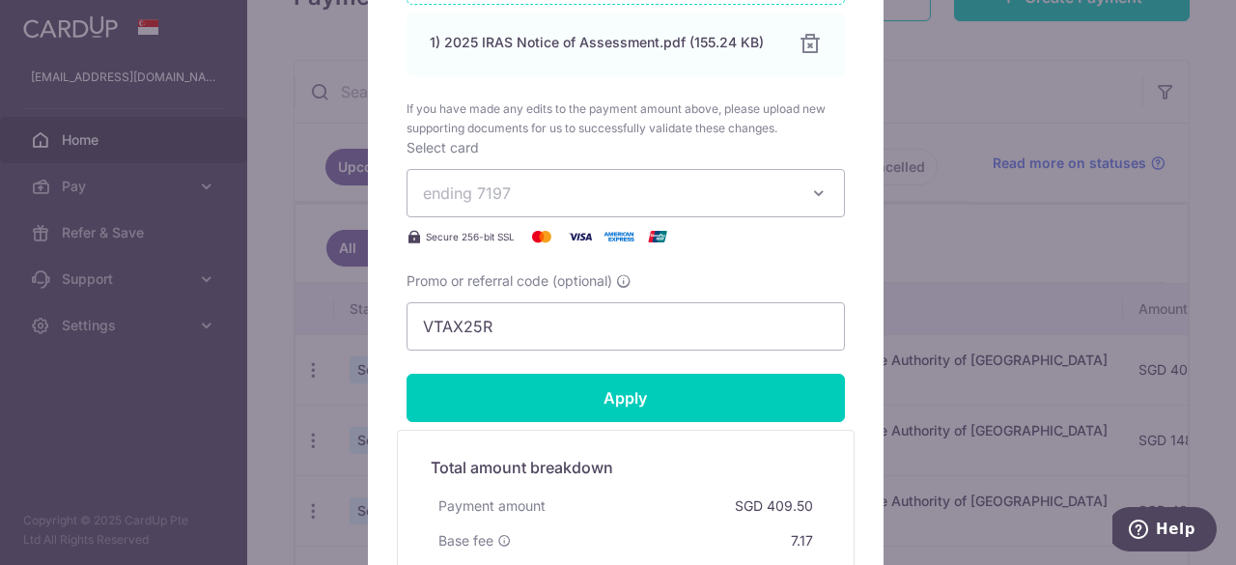
click at [657, 202] on button "ending 7197" at bounding box center [626, 193] width 438 height 48
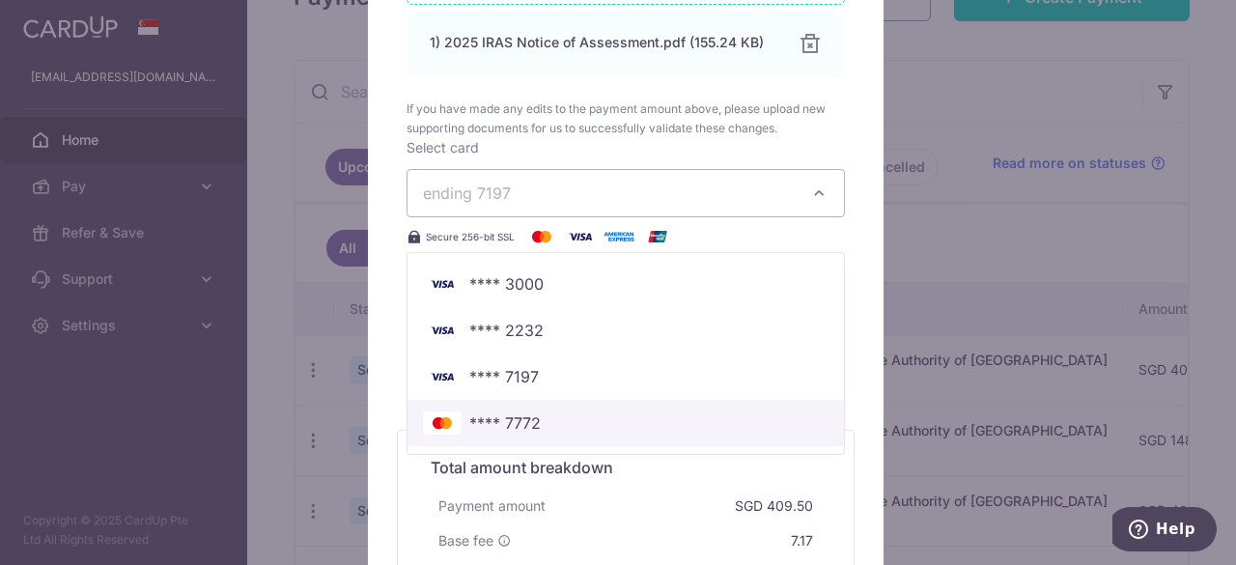
click at [640, 414] on span "**** 7772" at bounding box center [626, 422] width 406 height 23
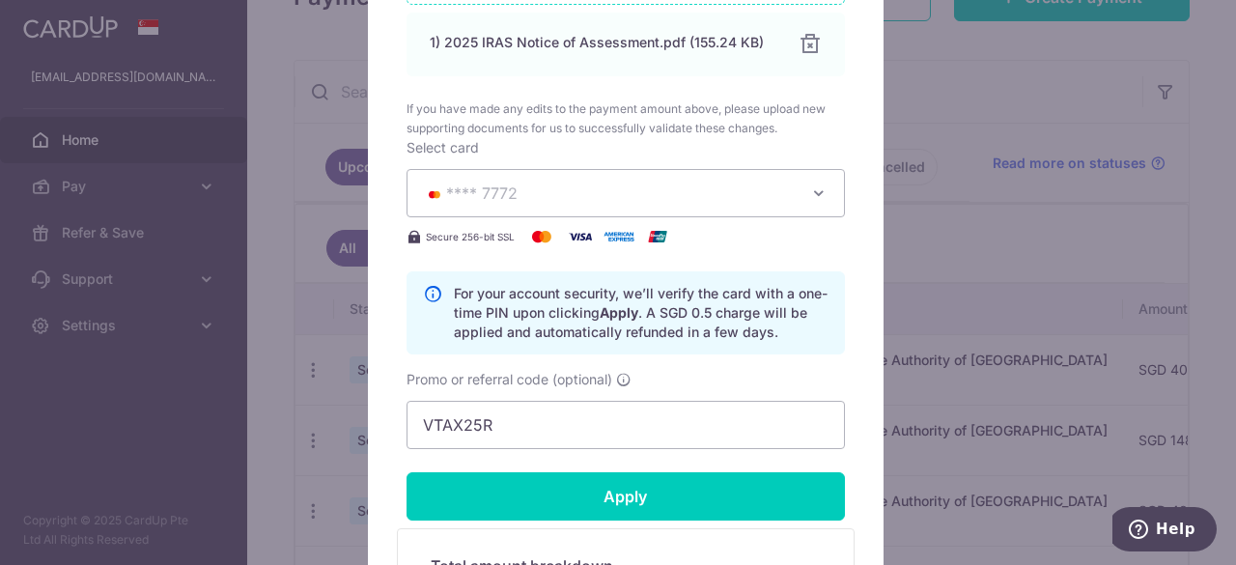
scroll to position [1256, 0]
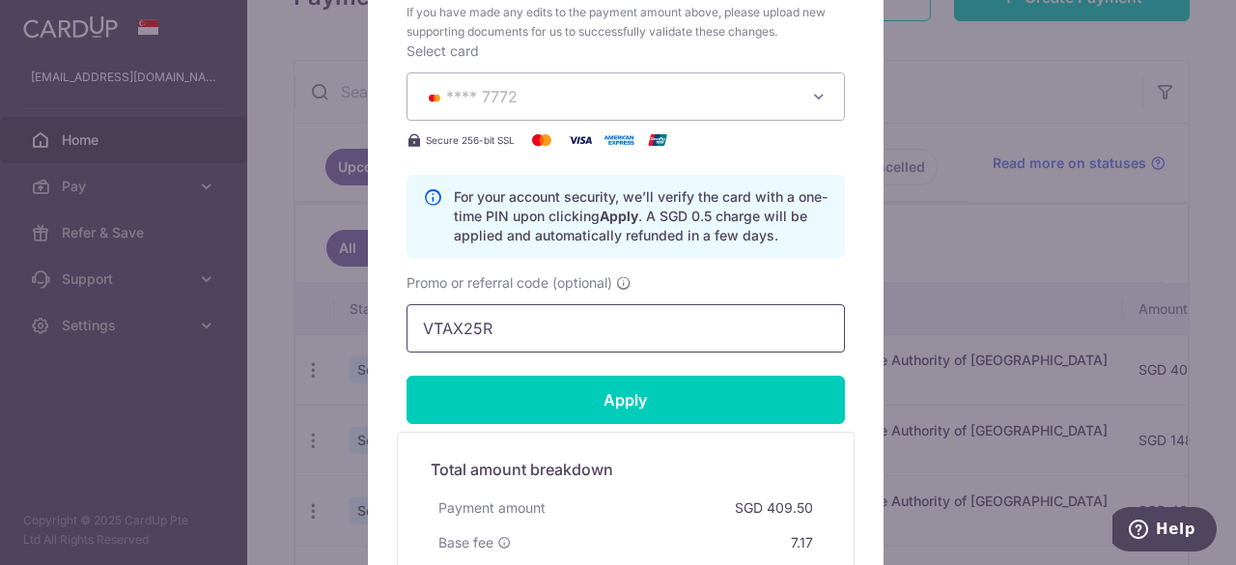
click at [475, 324] on input "VTAX25R" at bounding box center [626, 328] width 438 height 48
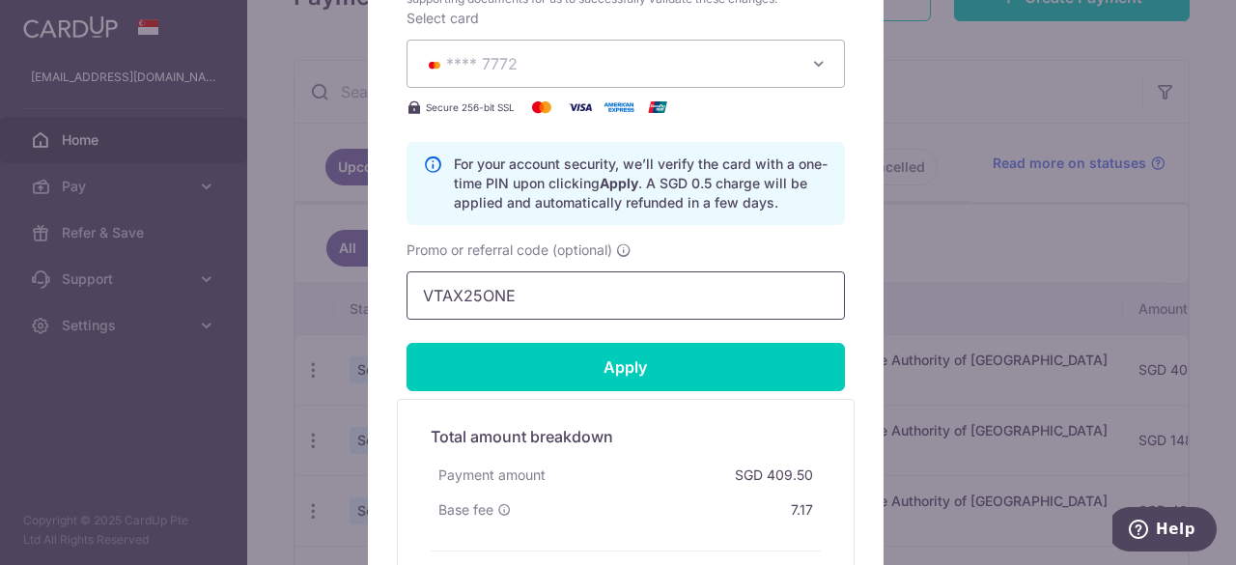
scroll to position [1352, 0]
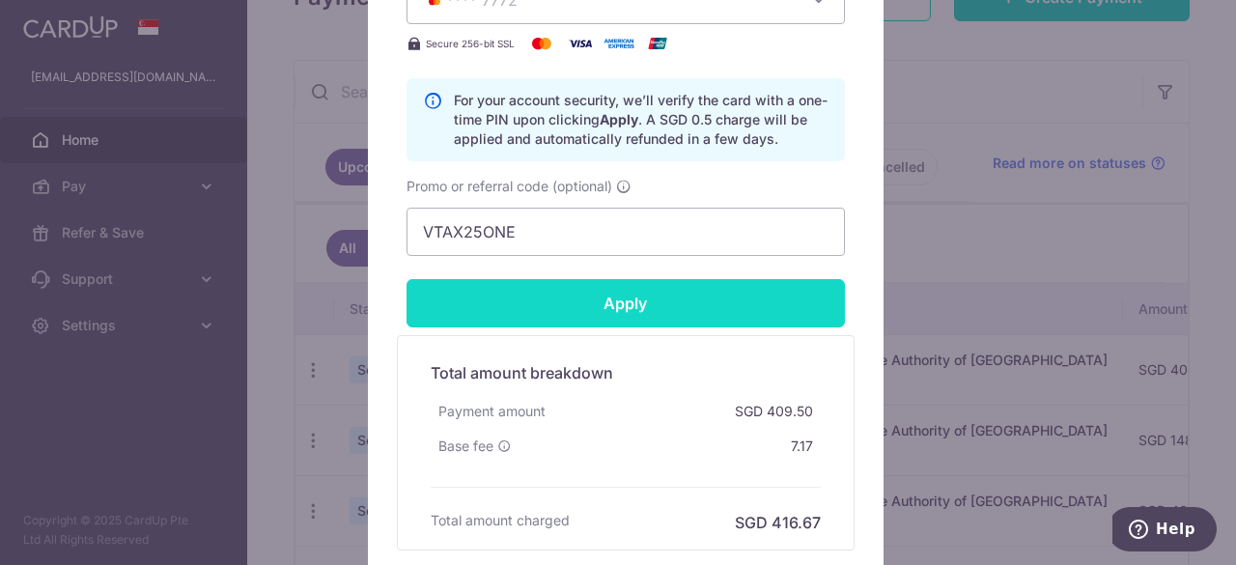
click at [693, 310] on input "Apply" at bounding box center [626, 303] width 438 height 48
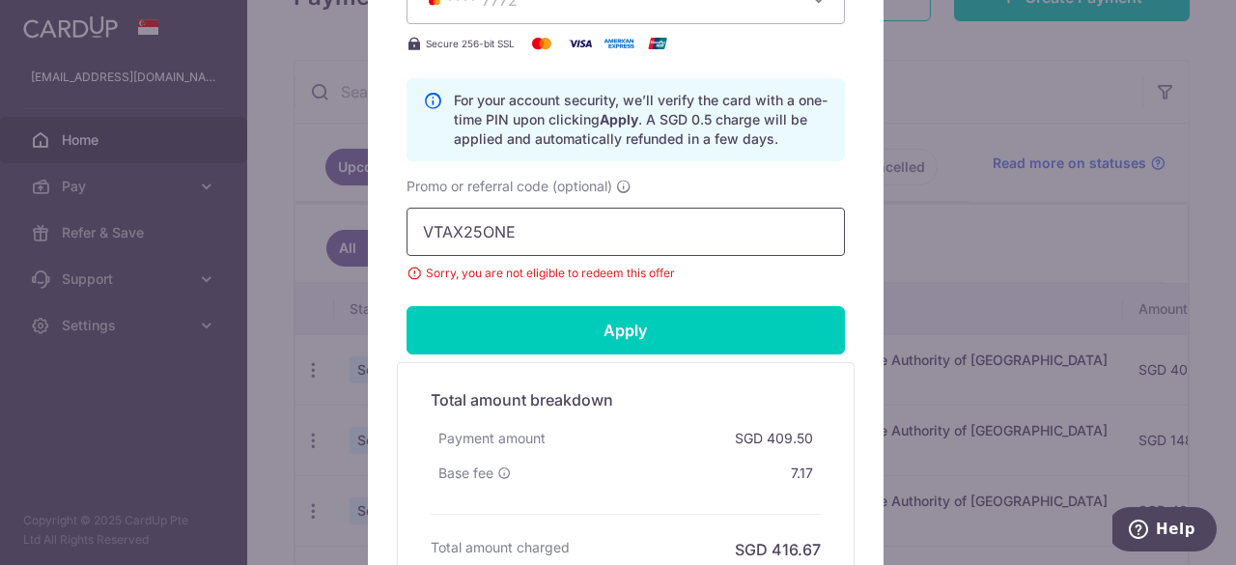
drag, startPoint x: 500, startPoint y: 223, endPoint x: 412, endPoint y: 223, distance: 87.9
click at [412, 223] on input "VTAX25ONE" at bounding box center [626, 232] width 438 height 48
paste input "MCTAX25"
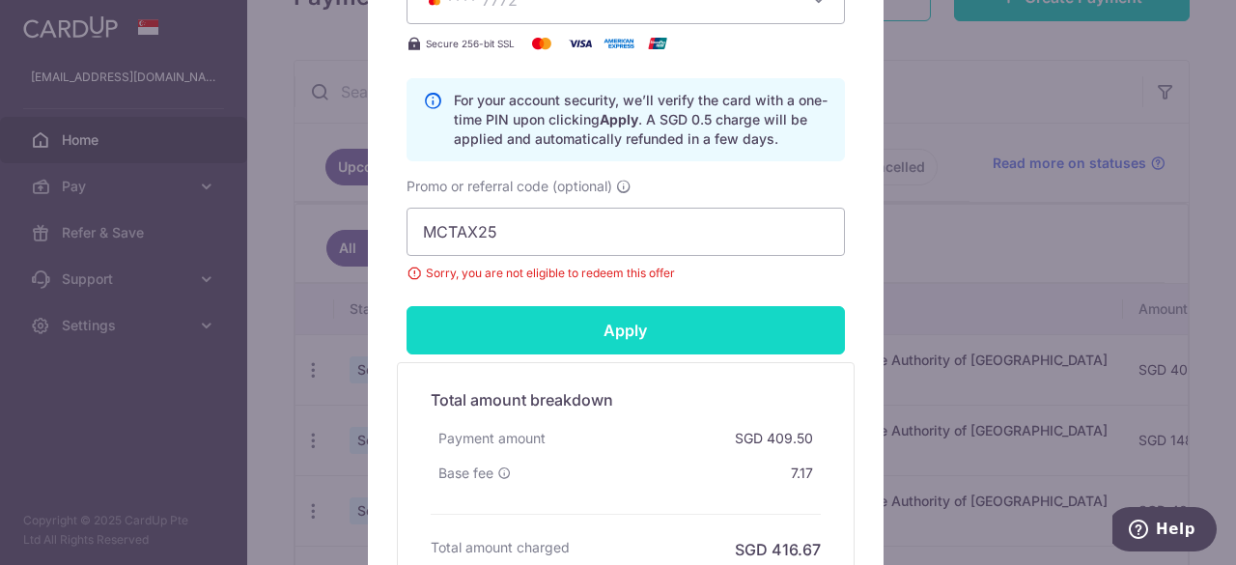
click at [612, 333] on input "Apply" at bounding box center [626, 330] width 438 height 48
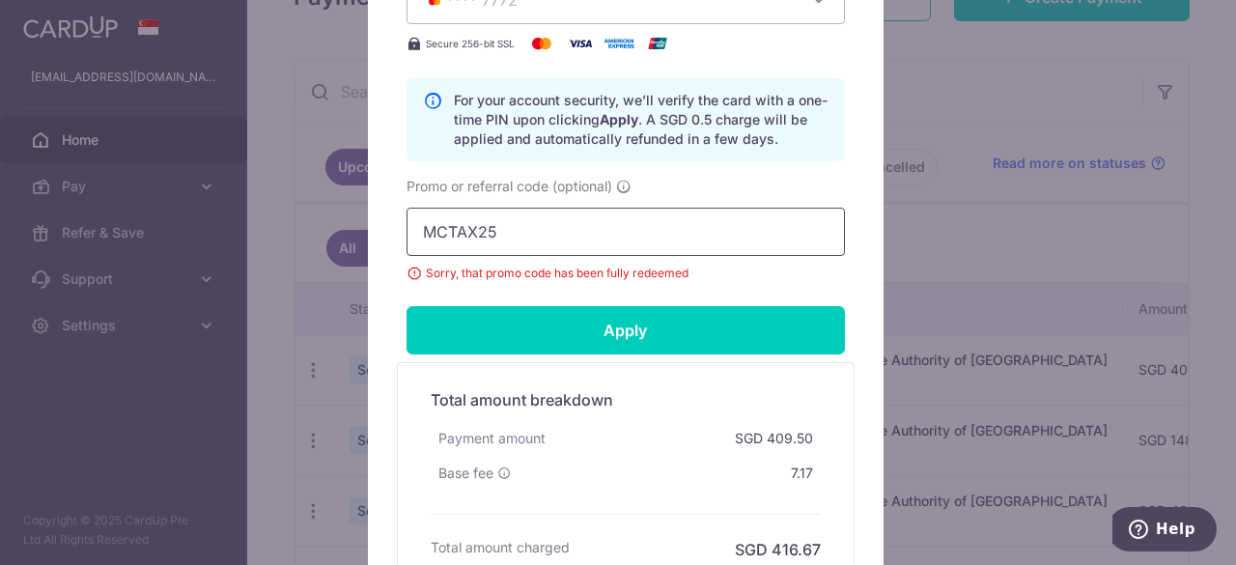
drag, startPoint x: 514, startPoint y: 226, endPoint x: 398, endPoint y: 227, distance: 115.9
click at [407, 227] on input "MCTAX25" at bounding box center [626, 232] width 438 height 48
paste input "OFF2"
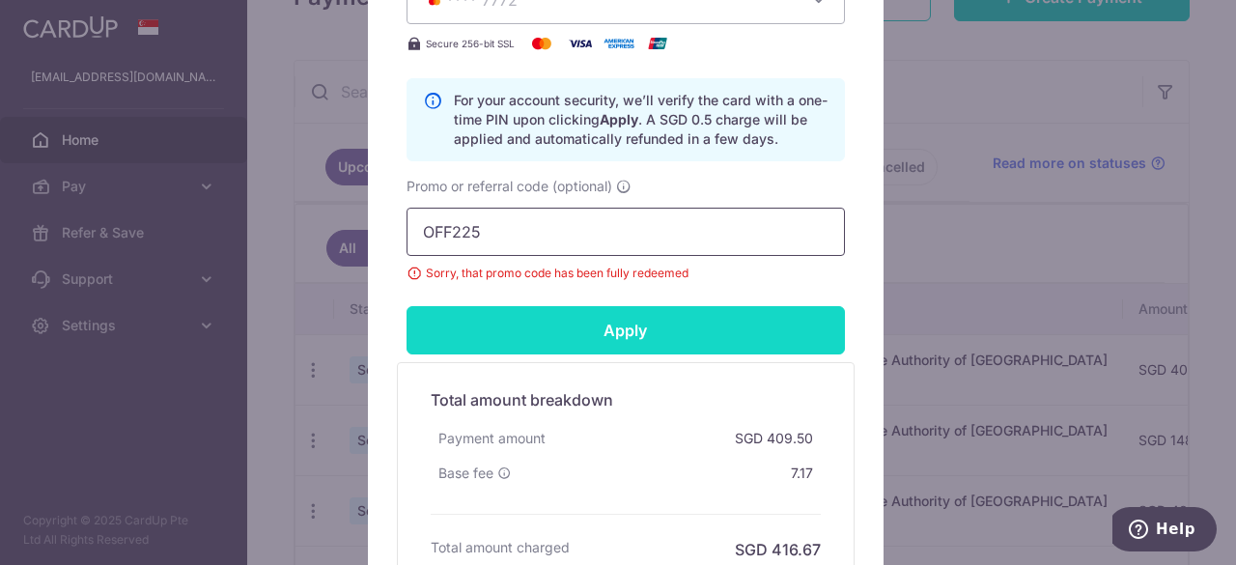
type input "OFF225"
click at [614, 329] on input "Apply" at bounding box center [626, 330] width 438 height 48
click at [558, 316] on input "Apply" at bounding box center [626, 330] width 438 height 48
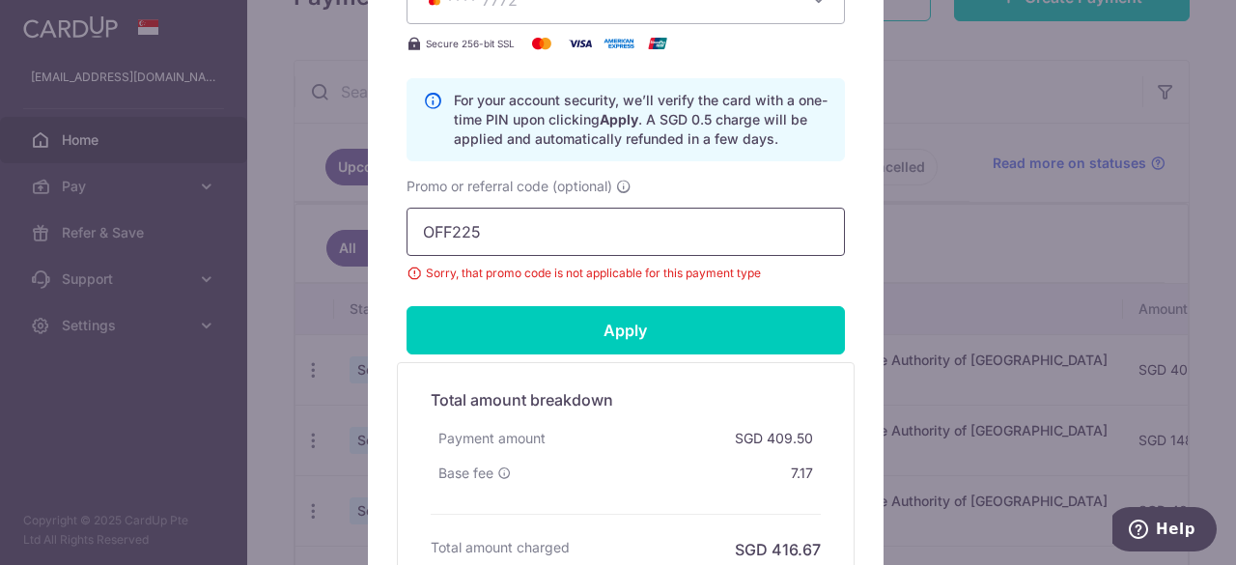
drag, startPoint x: 417, startPoint y: 227, endPoint x: 399, endPoint y: 227, distance: 18.4
click at [407, 227] on input "OFF225" at bounding box center [626, 232] width 438 height 48
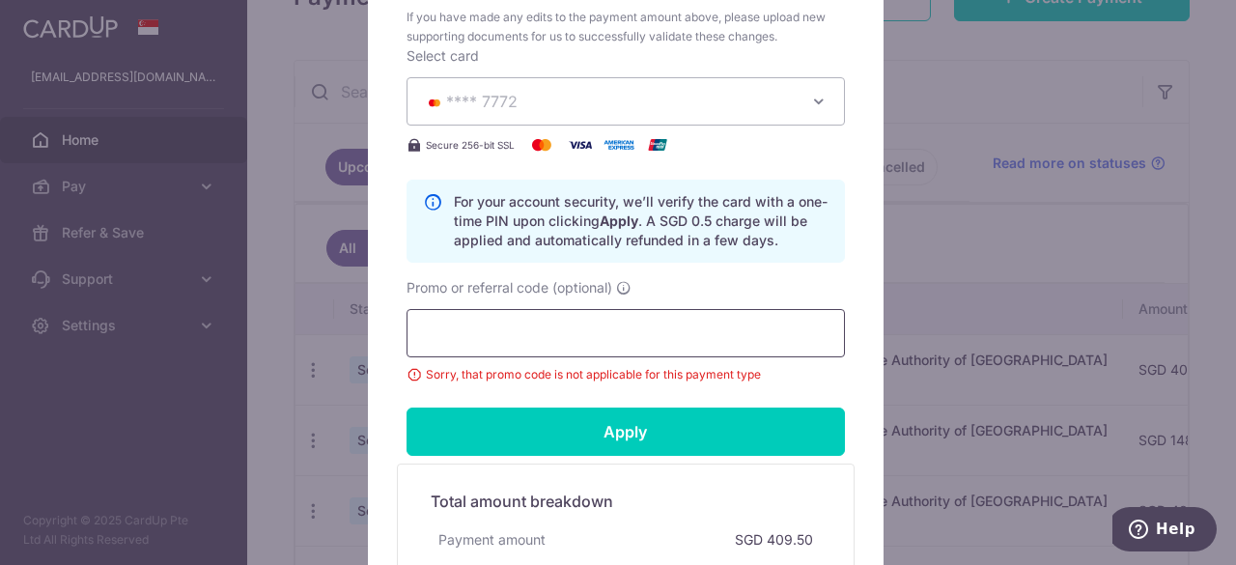
scroll to position [1449, 0]
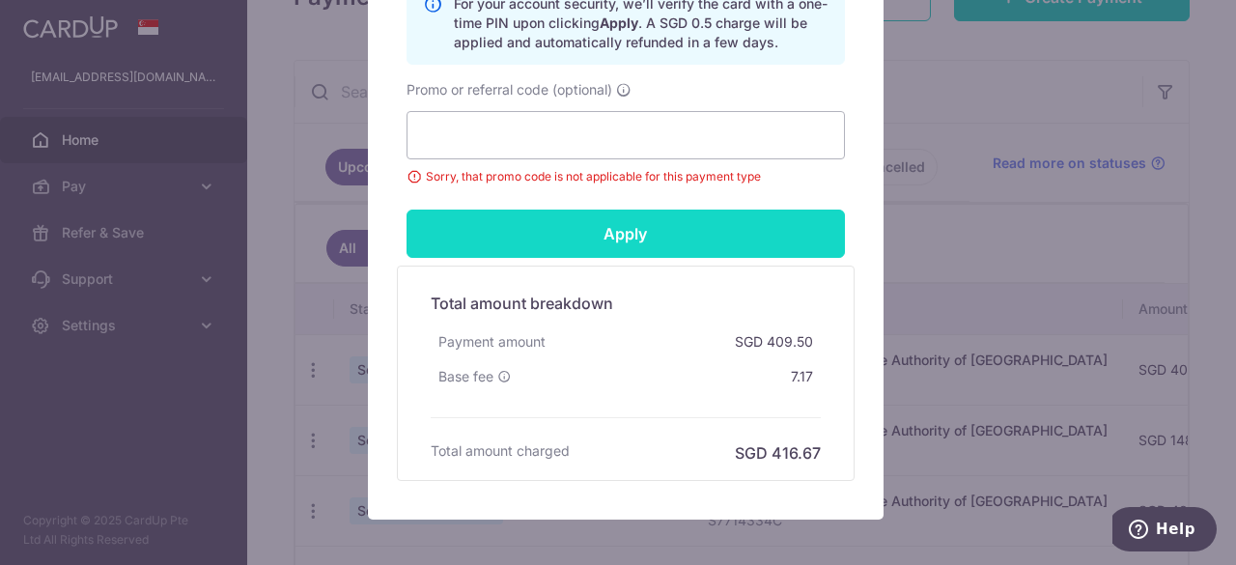
click at [617, 230] on input "Apply" at bounding box center [626, 234] width 438 height 48
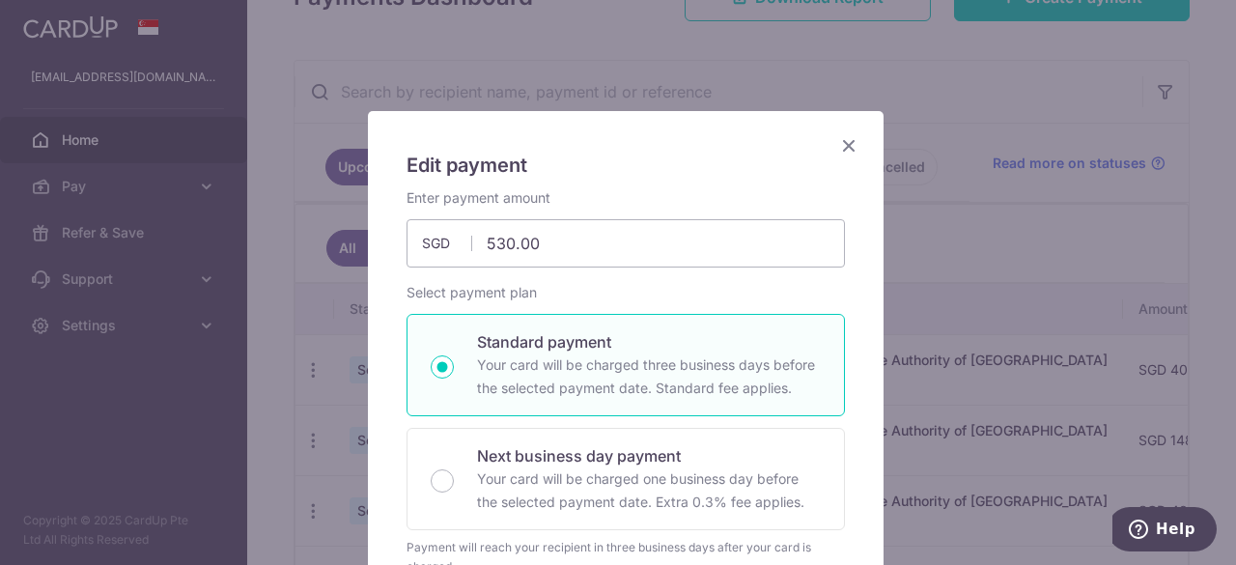
scroll to position [0, 0]
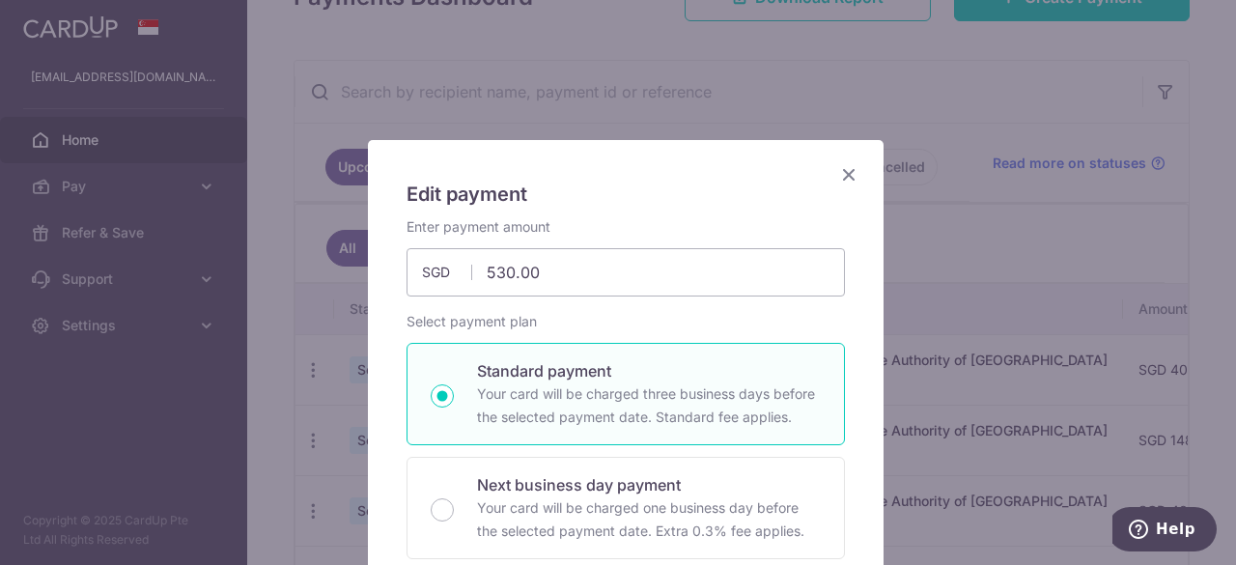
click at [843, 179] on icon "Close" at bounding box center [848, 174] width 23 height 24
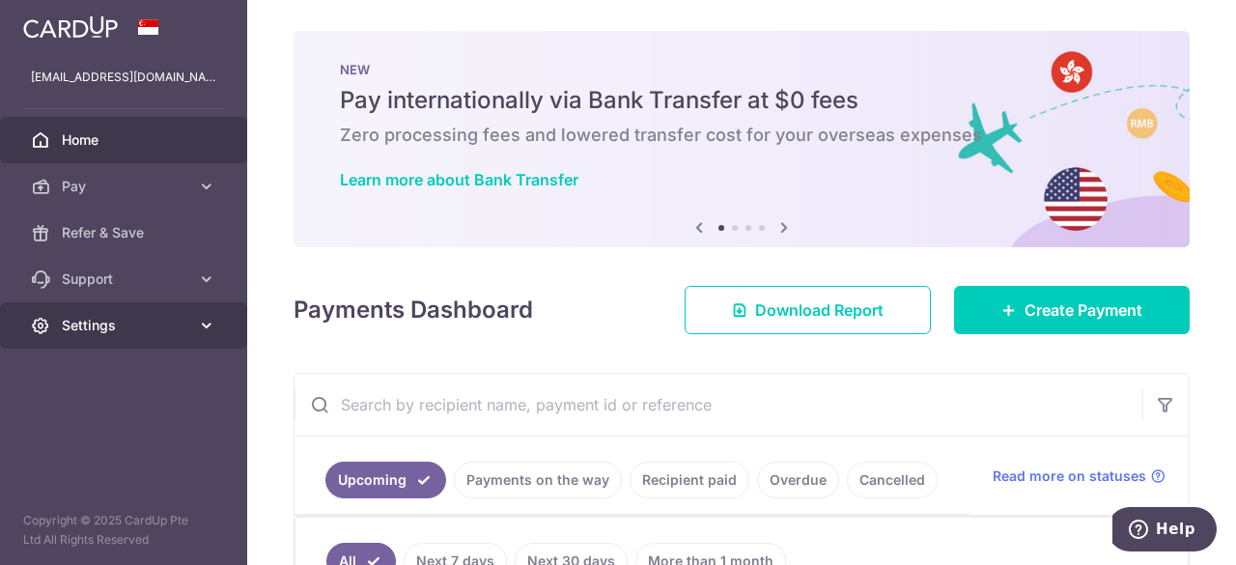
click at [86, 333] on span "Settings" at bounding box center [125, 325] width 127 height 19
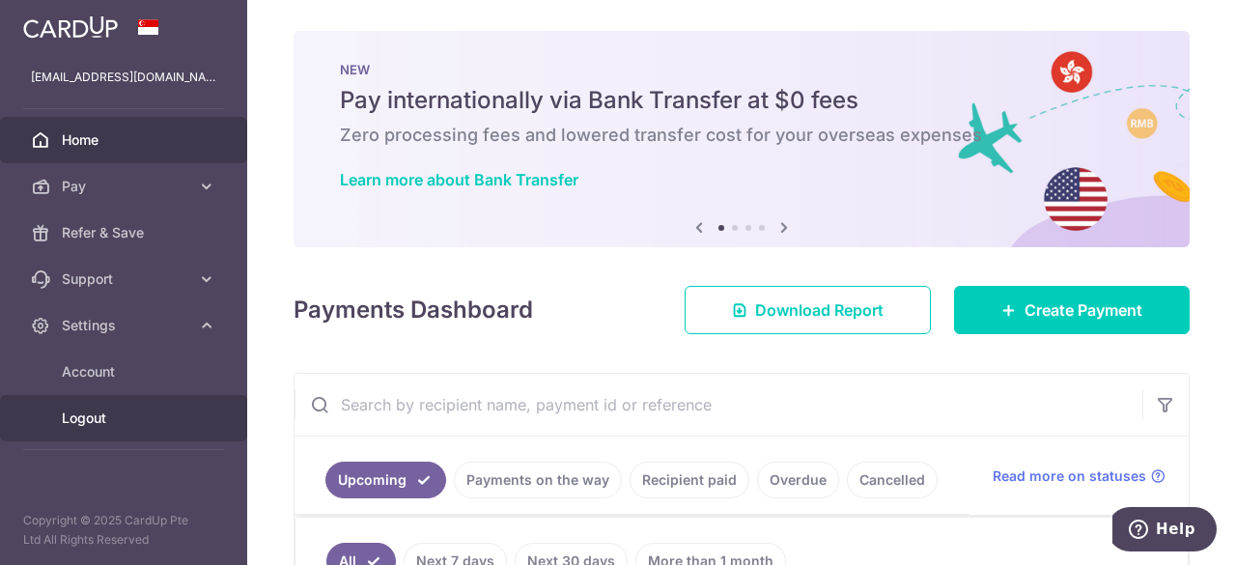
click at [97, 414] on span "Logout" at bounding box center [125, 418] width 127 height 19
